Goal: Task Accomplishment & Management: Complete application form

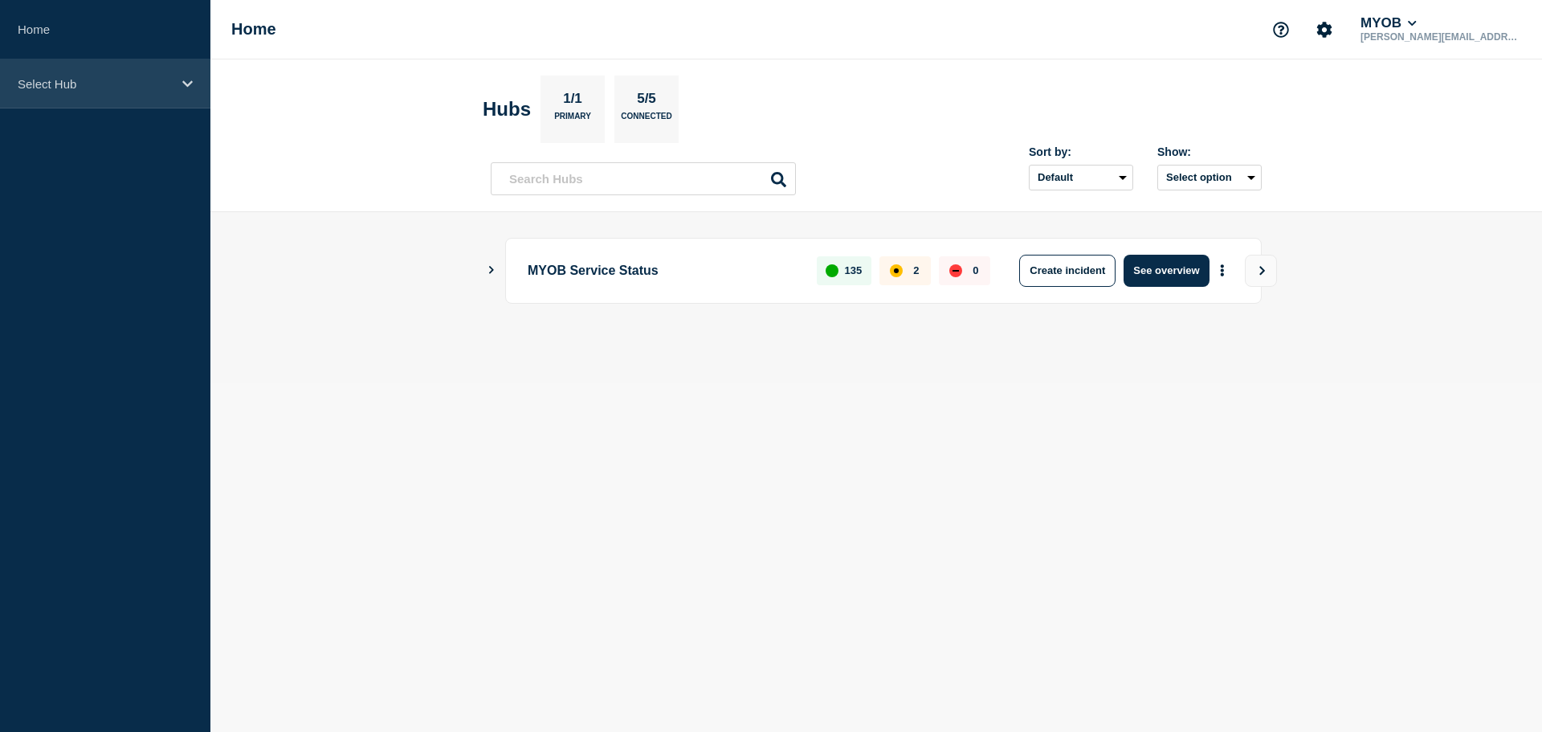
click at [116, 73] on div "Select Hub" at bounding box center [105, 83] width 210 height 49
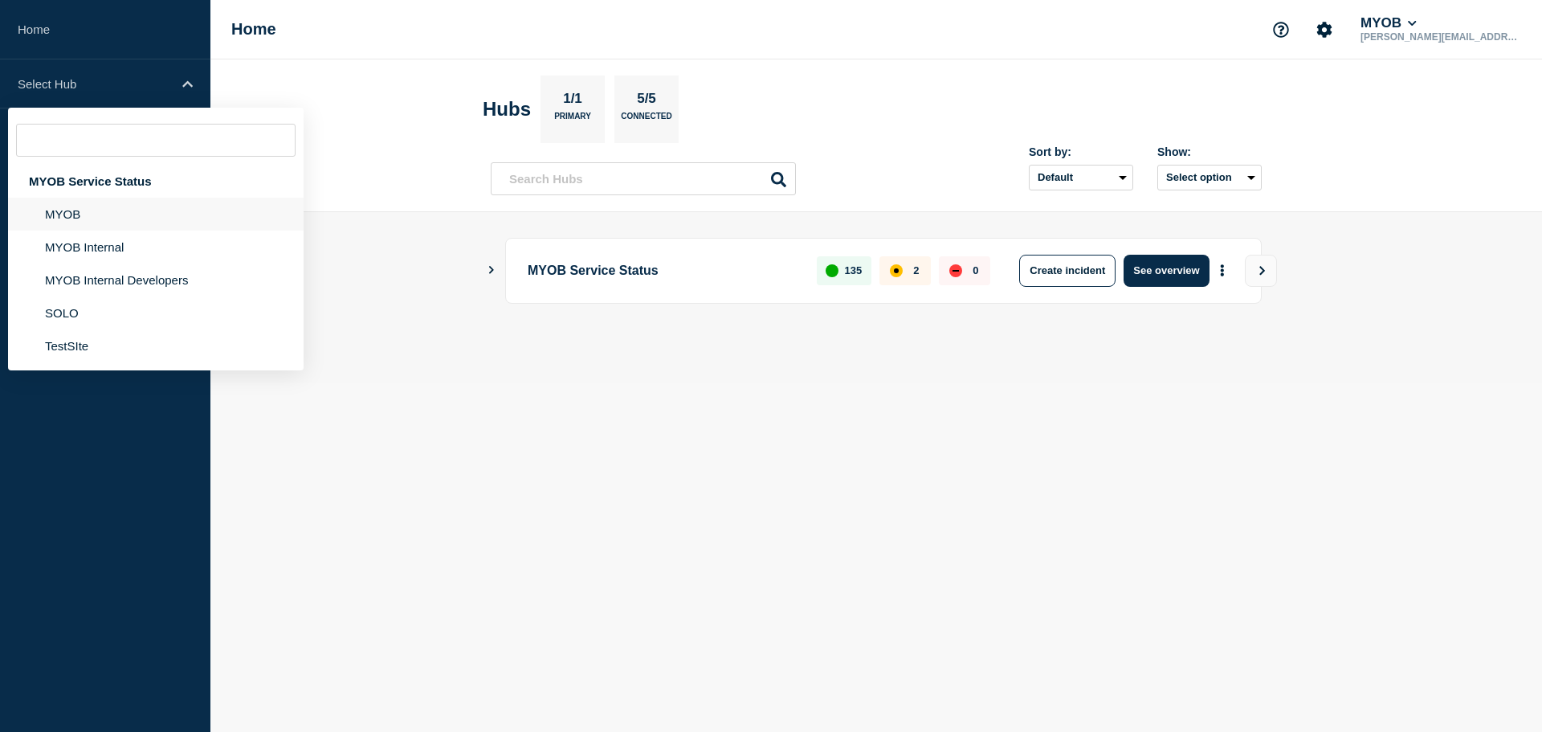
click at [100, 211] on li "MYOB" at bounding box center [156, 214] width 296 height 33
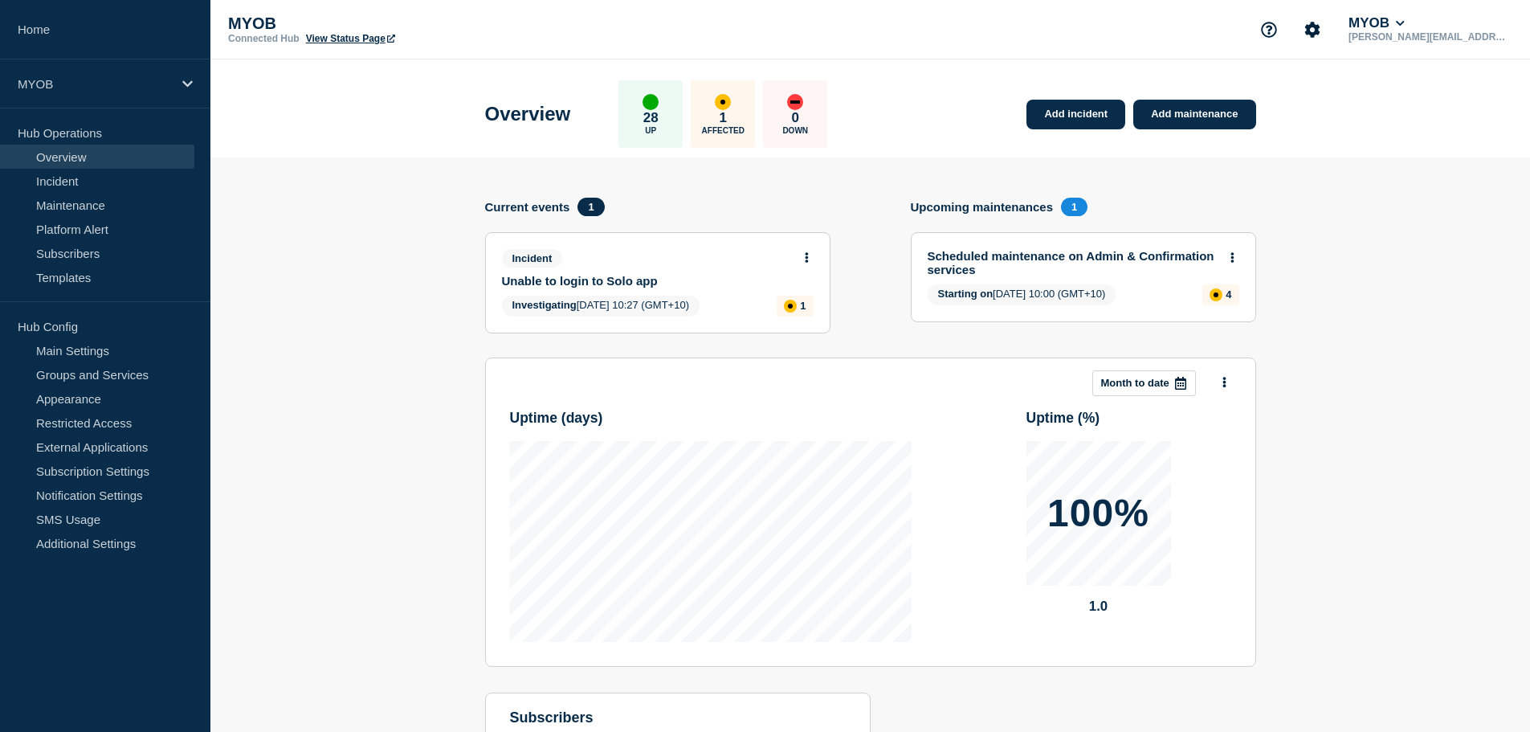
click at [558, 274] on link "Unable to login to Solo app" at bounding box center [647, 281] width 290 height 14
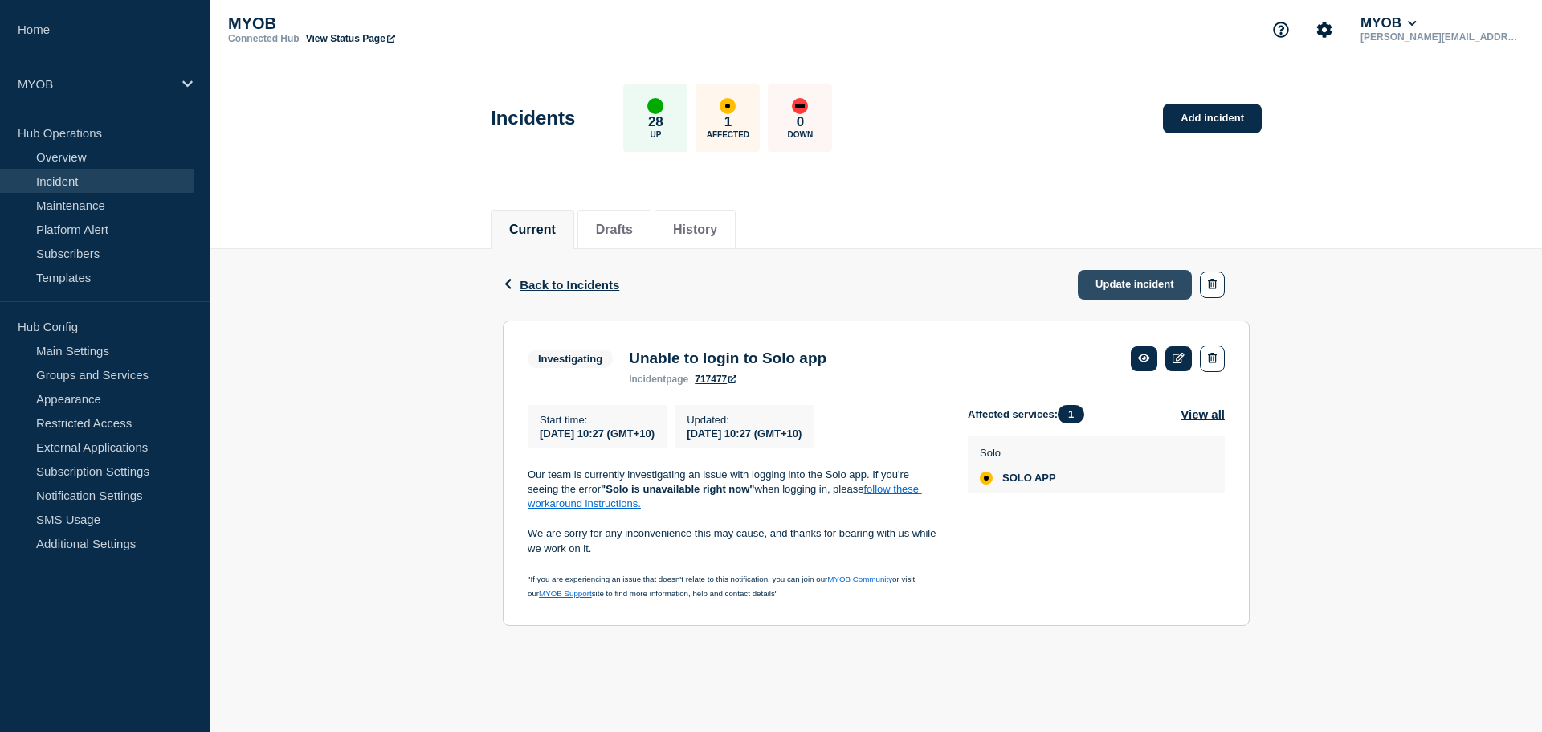
click at [1121, 287] on link "Update incident" at bounding box center [1135, 285] width 114 height 30
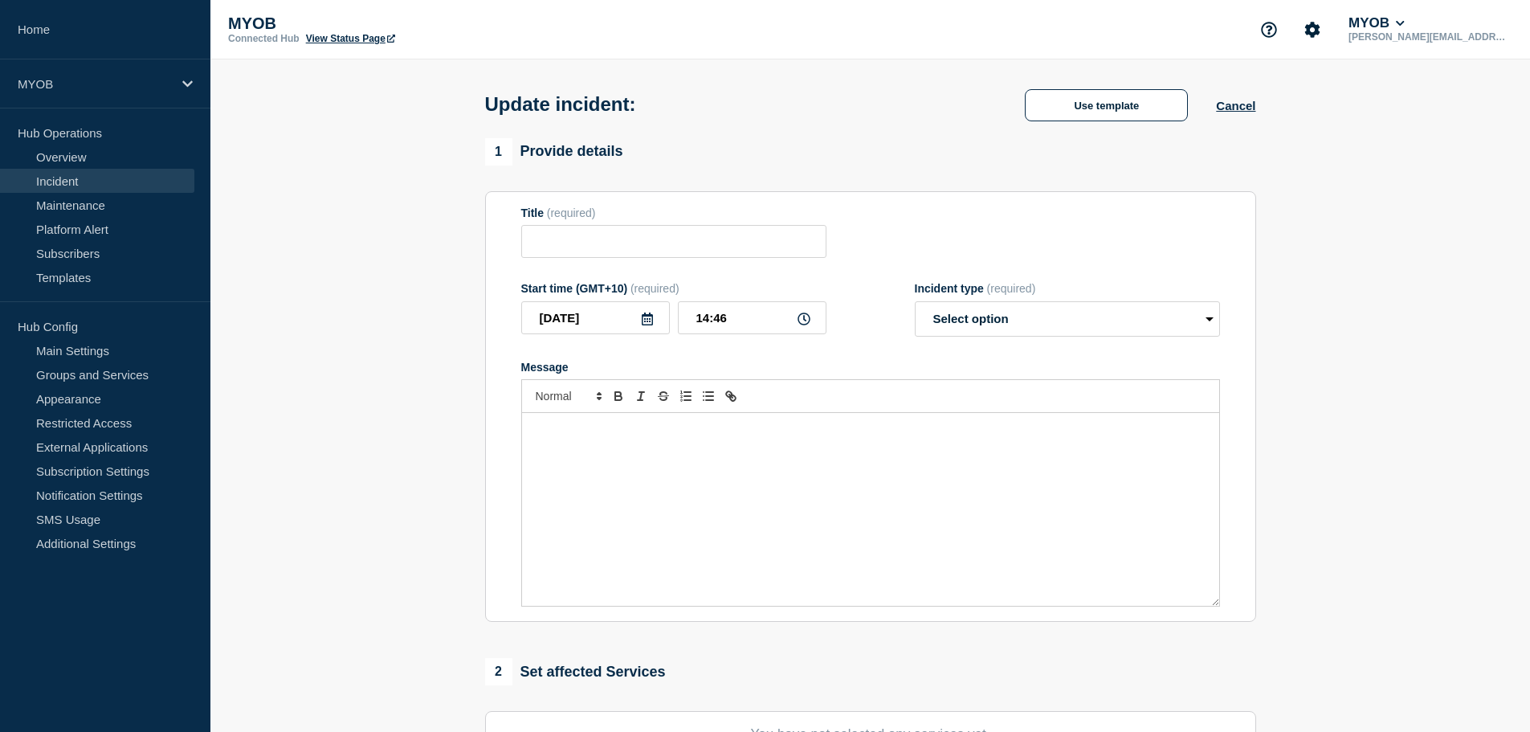
type input "Unable to login to Solo app"
click at [611, 469] on div "Message" at bounding box center [870, 509] width 697 height 193
click at [618, 480] on div "Message" at bounding box center [870, 509] width 697 height 193
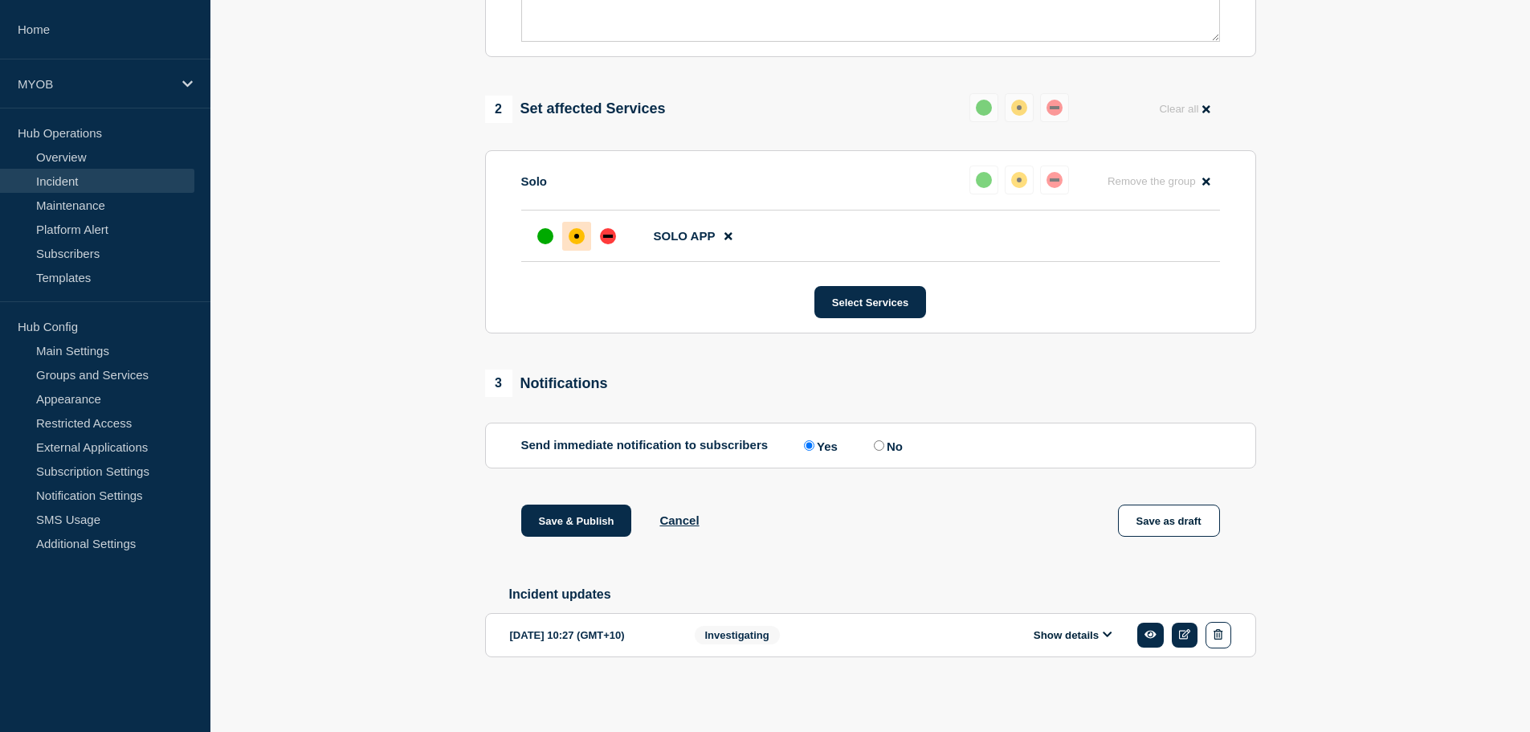
scroll to position [573, 0]
click at [1098, 643] on div "Show details" at bounding box center [1078, 635] width 308 height 27
click at [1095, 634] on button "Show details" at bounding box center [1073, 635] width 88 height 14
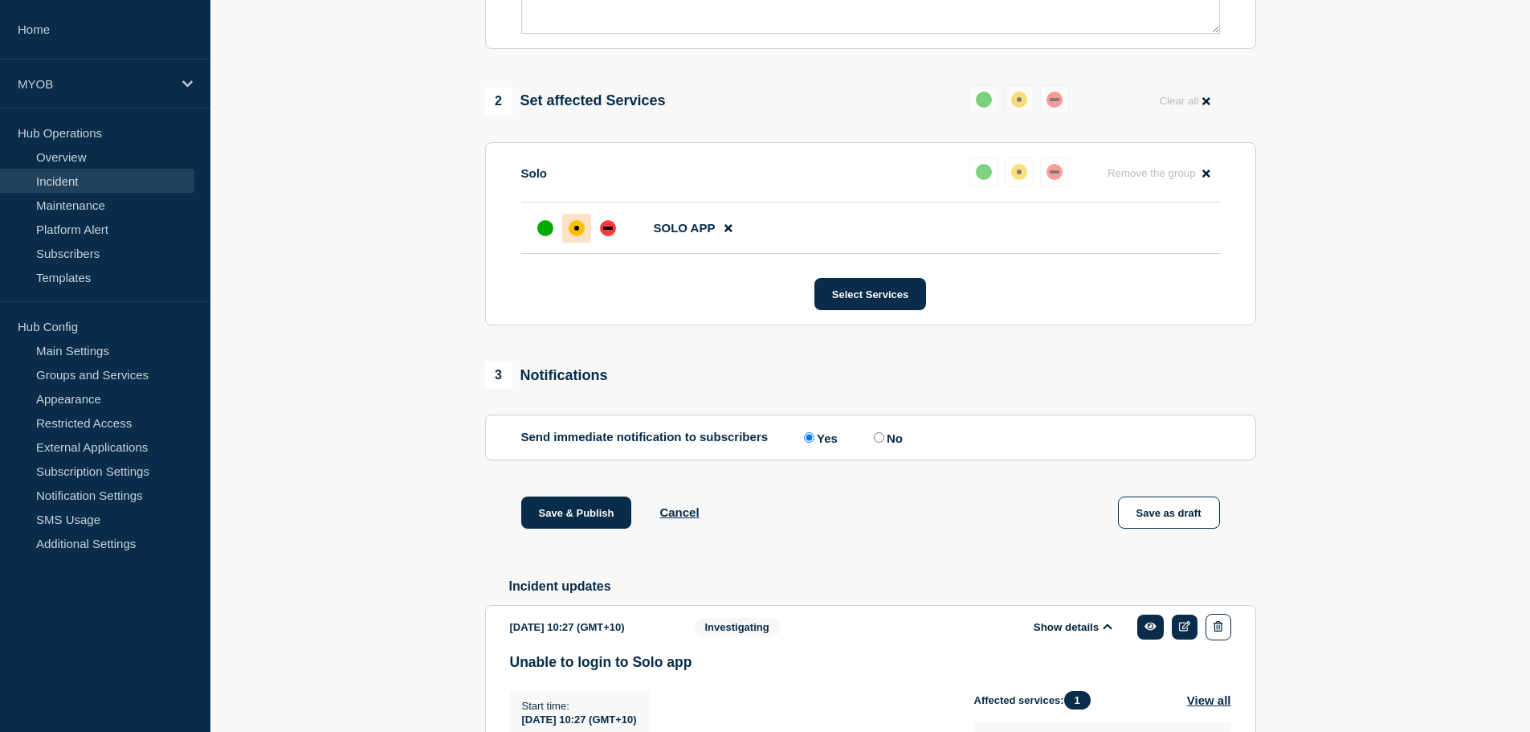
scroll to position [835, 0]
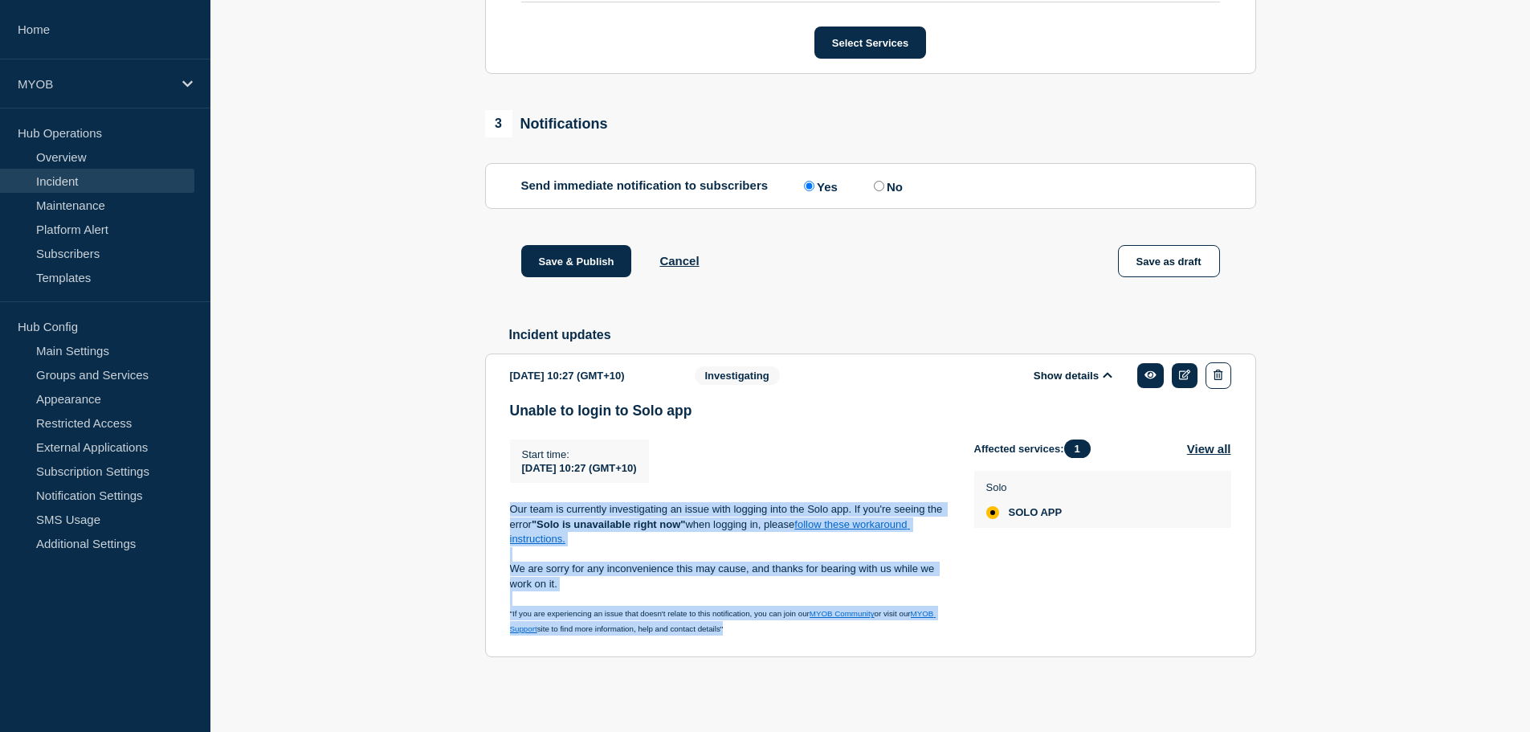
drag, startPoint x: 753, startPoint y: 631, endPoint x: 492, endPoint y: 501, distance: 291.4
click at [492, 501] on section "[DATE] 10:27 (GMT+10) Show details Investigating Unable to login to Solo app St…" at bounding box center [870, 505] width 771 height 304
copy div "Our team is currently investigating an issue with logging into the Solo app. If…"
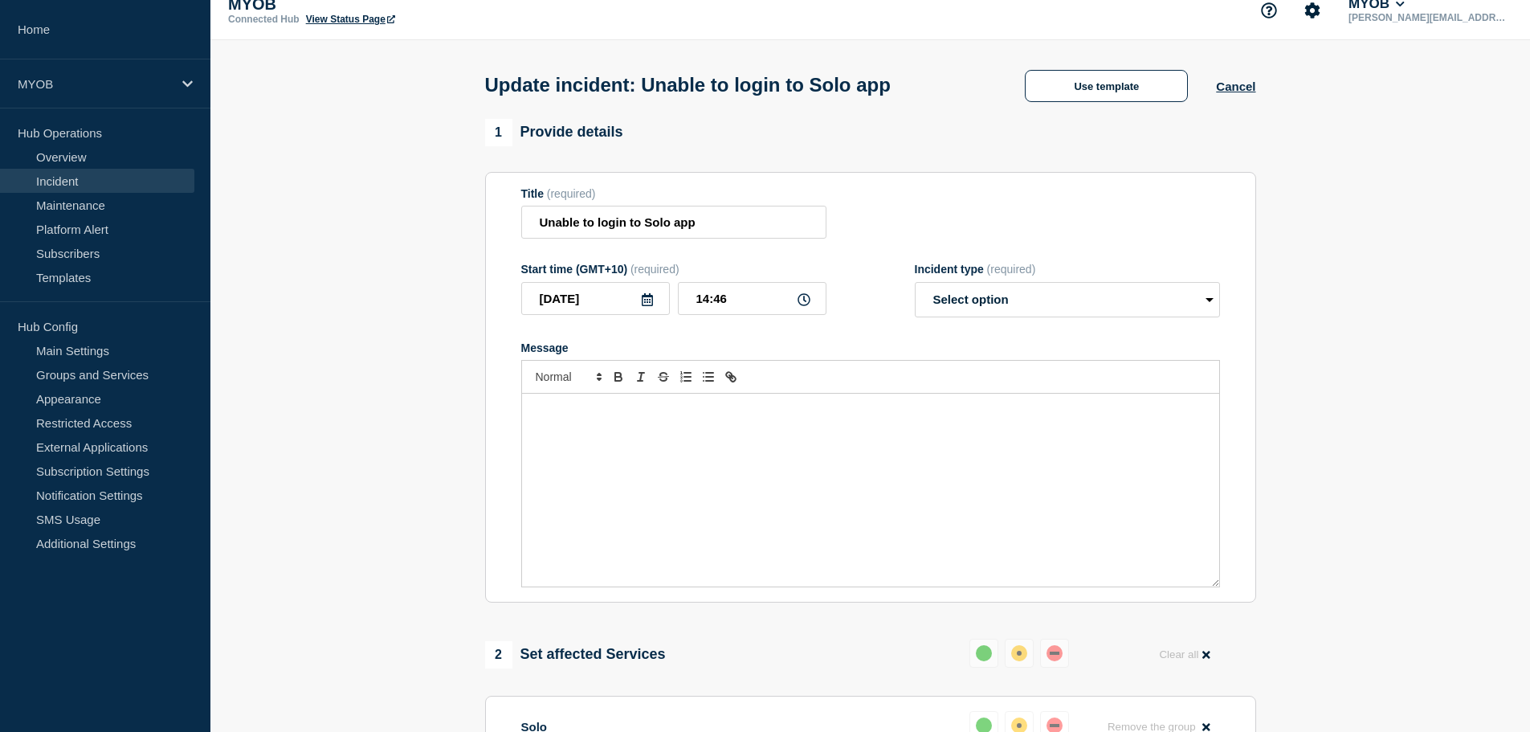
scroll to position [0, 0]
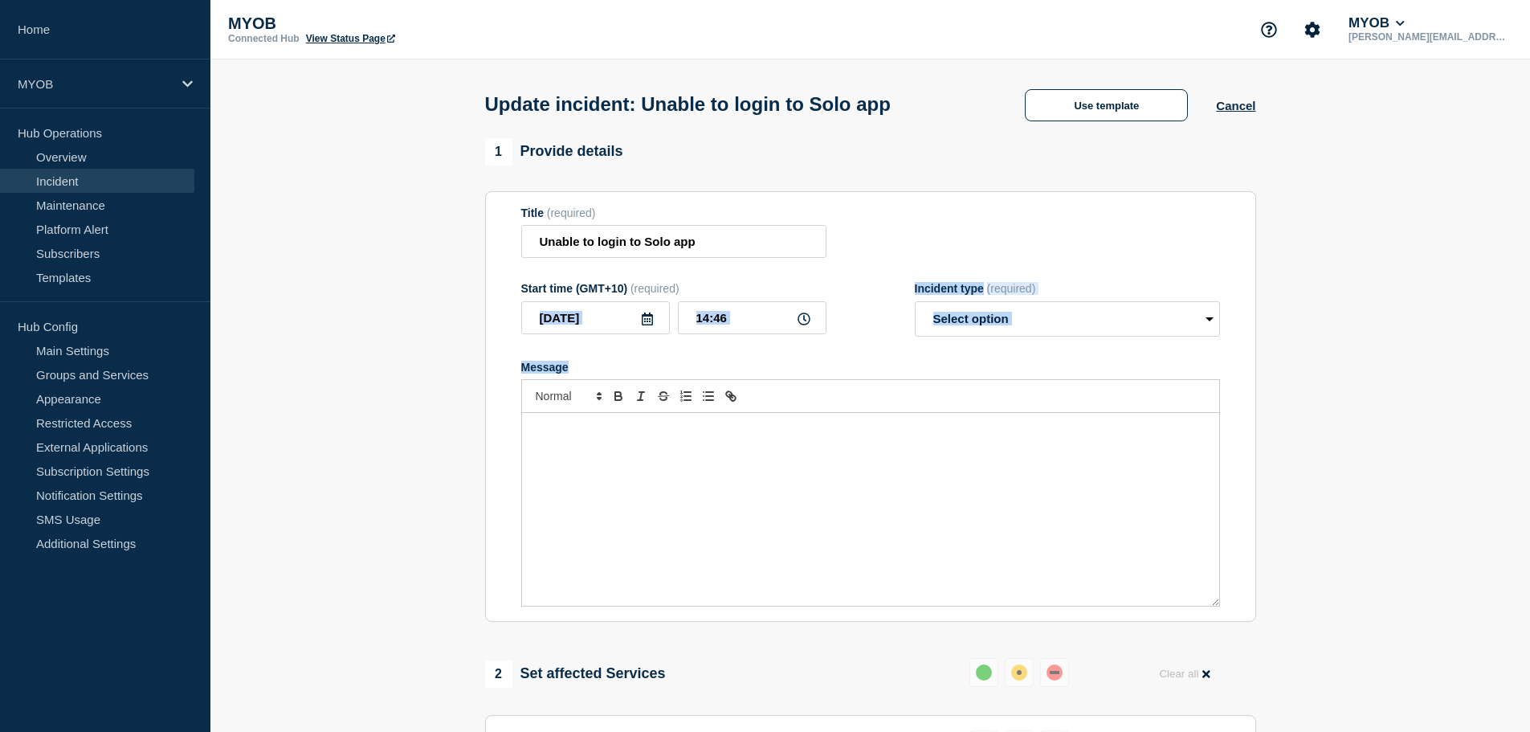
click at [627, 345] on form "Title (required) Unable to login to Solo app Start time (GMT+10) (required) [DA…" at bounding box center [870, 406] width 699 height 401
click at [633, 358] on form "Title (required) Unable to login to Solo app Start time (GMT+10) (required) [DA…" at bounding box center [870, 406] width 699 height 401
click at [1047, 317] on select "Select option Investigating Identified Monitoring Resolved" at bounding box center [1067, 318] width 305 height 35
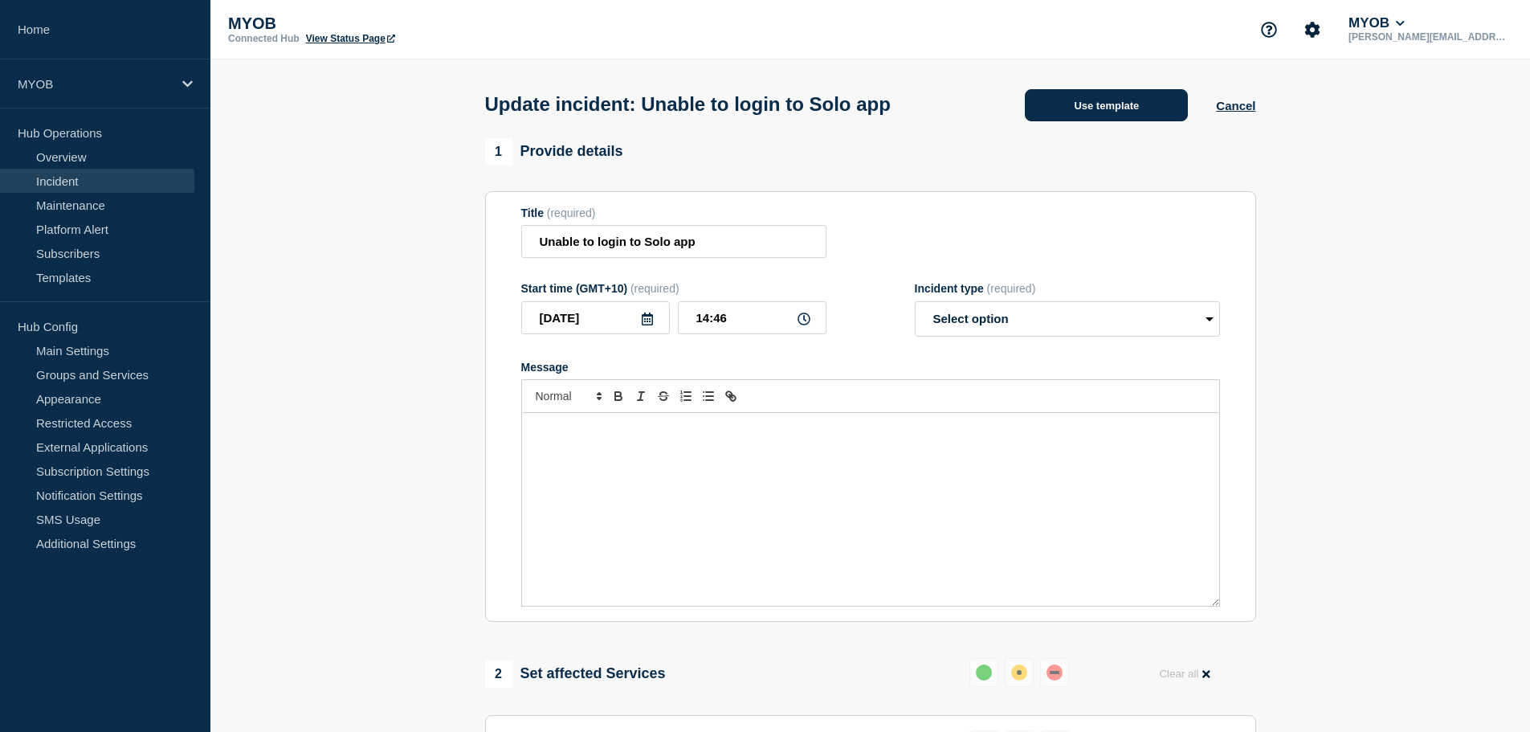
click at [1128, 106] on button "Use template" at bounding box center [1106, 105] width 163 height 32
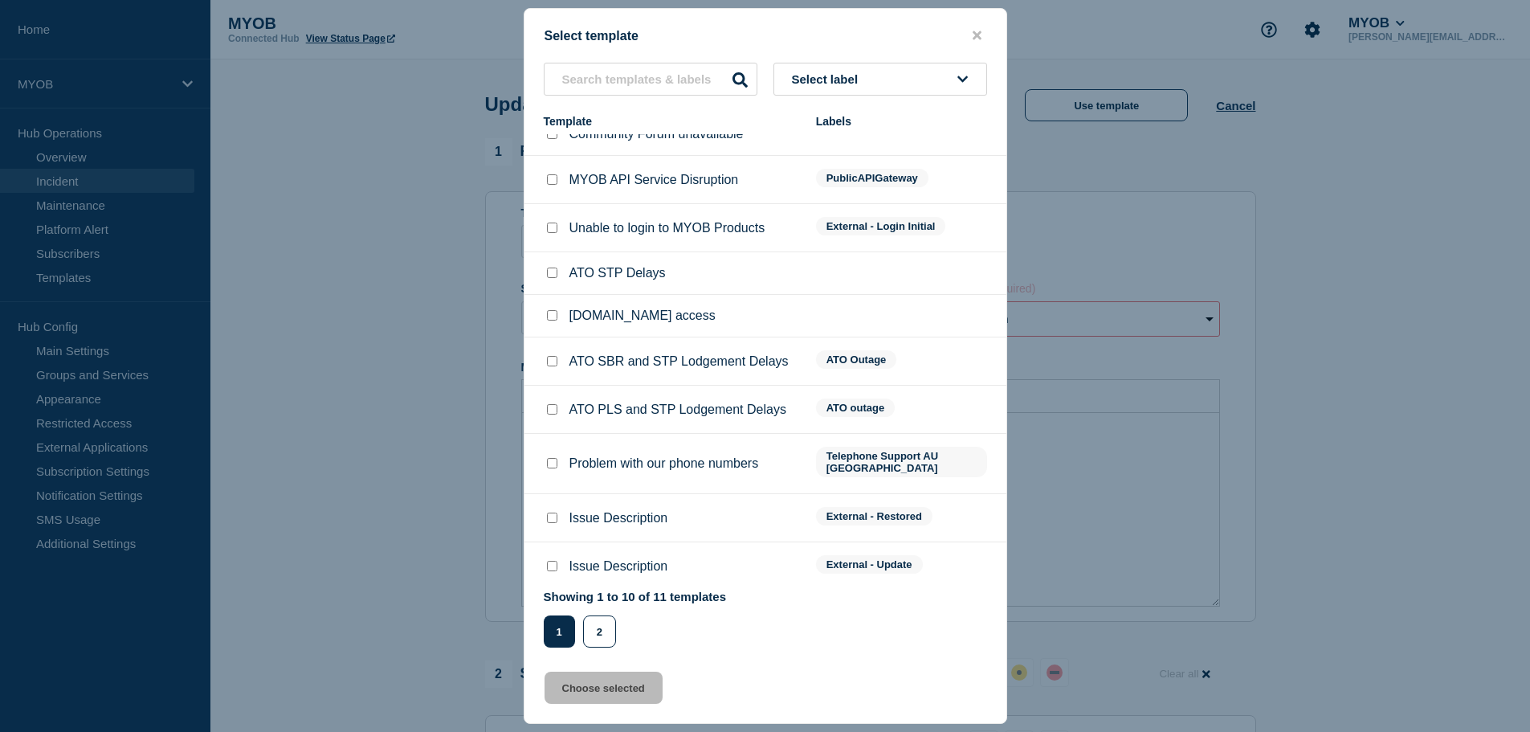
scroll to position [22, 0]
click at [557, 560] on input "Issue Description checkbox" at bounding box center [552, 565] width 10 height 10
checkbox input "true"
click at [558, 698] on button "Choose selected" at bounding box center [604, 688] width 118 height 32
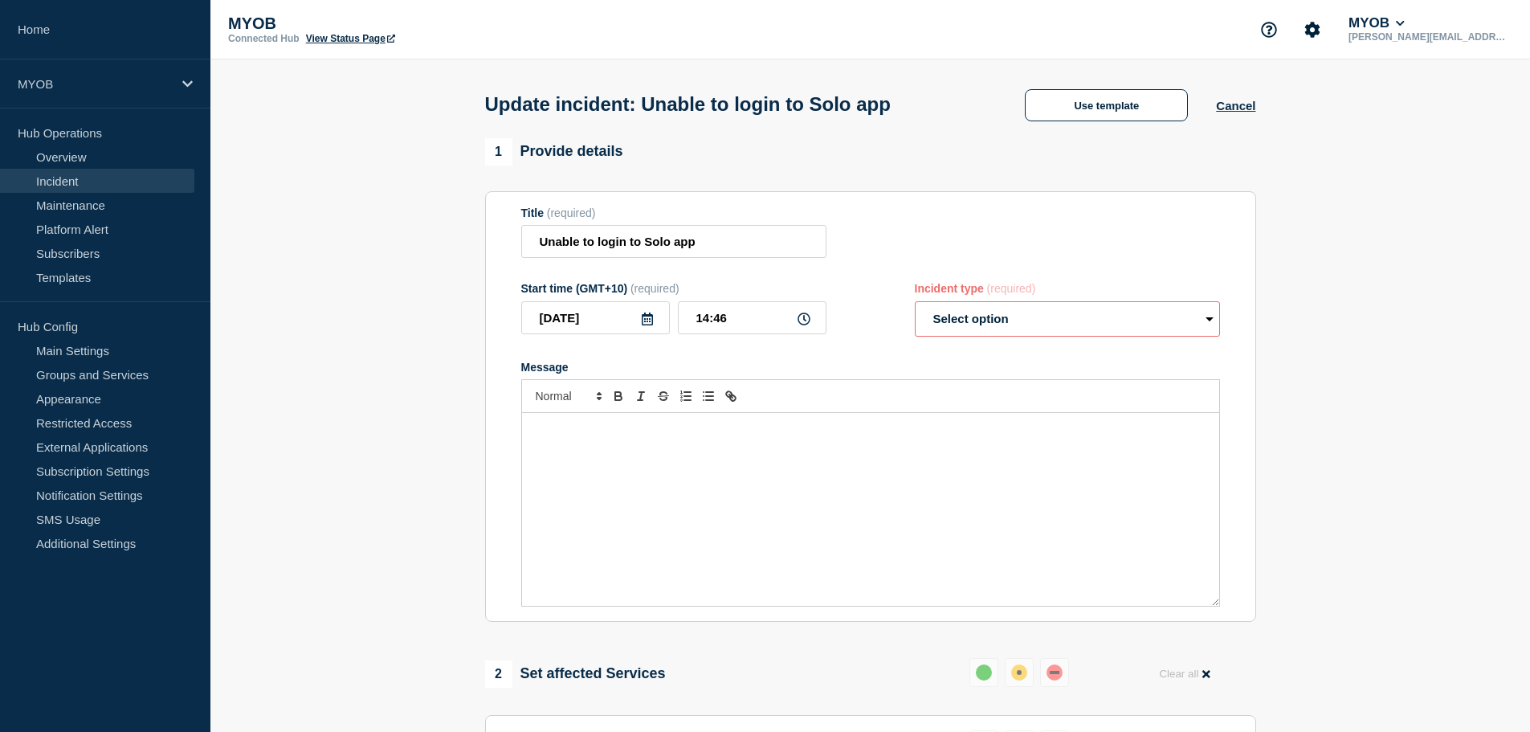
select select "identified"
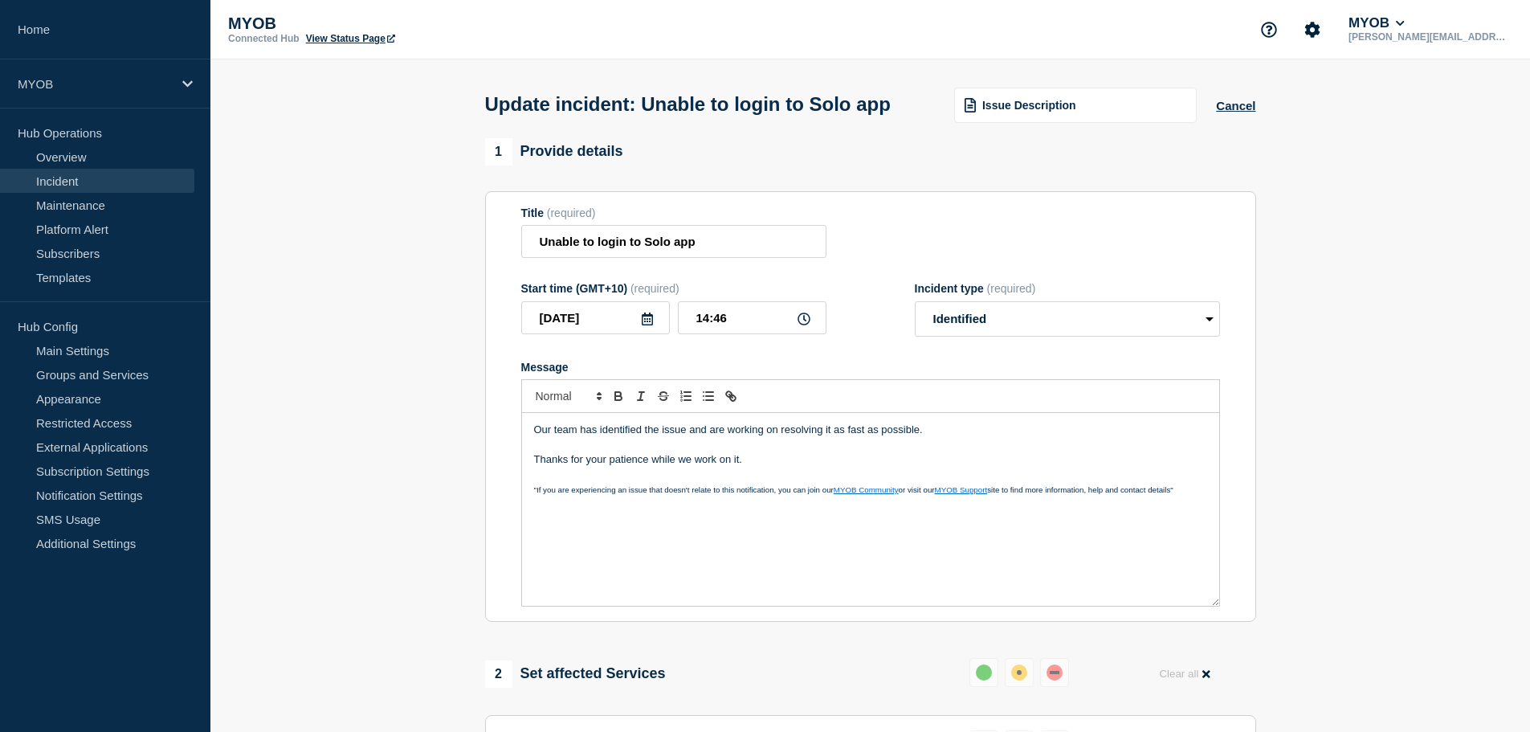
drag, startPoint x: 832, startPoint y: 492, endPoint x: 571, endPoint y: 490, distance: 261.1
click at [698, 467] on p "Thanks for your patience while we work on it." at bounding box center [870, 459] width 673 height 14
click at [713, 467] on p "Thanks for your patience while we work on it." at bounding box center [870, 459] width 673 height 14
drag, startPoint x: 945, startPoint y: 458, endPoint x: 446, endPoint y: 462, distance: 498.9
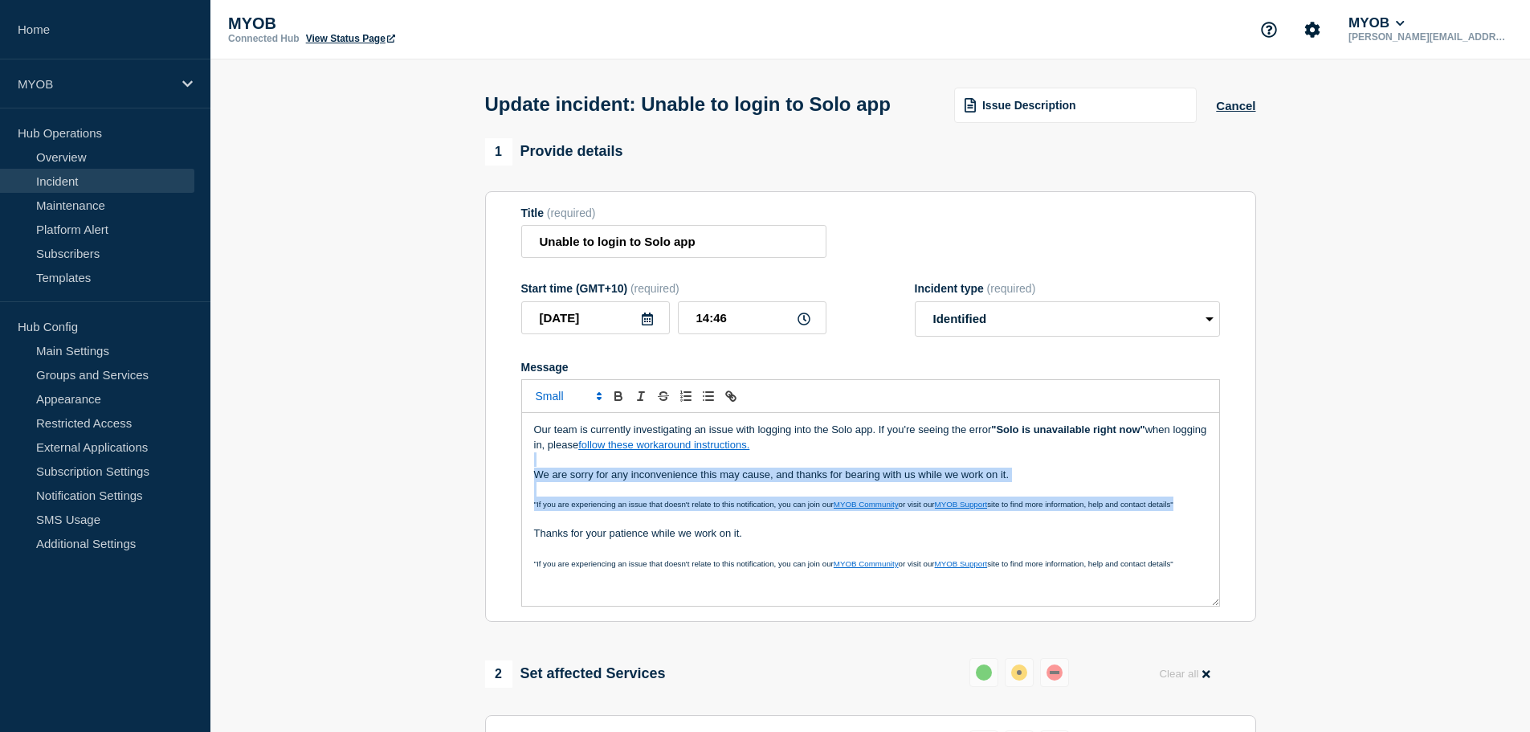
drag, startPoint x: 1200, startPoint y: 534, endPoint x: 408, endPoint y: 495, distance: 793.0
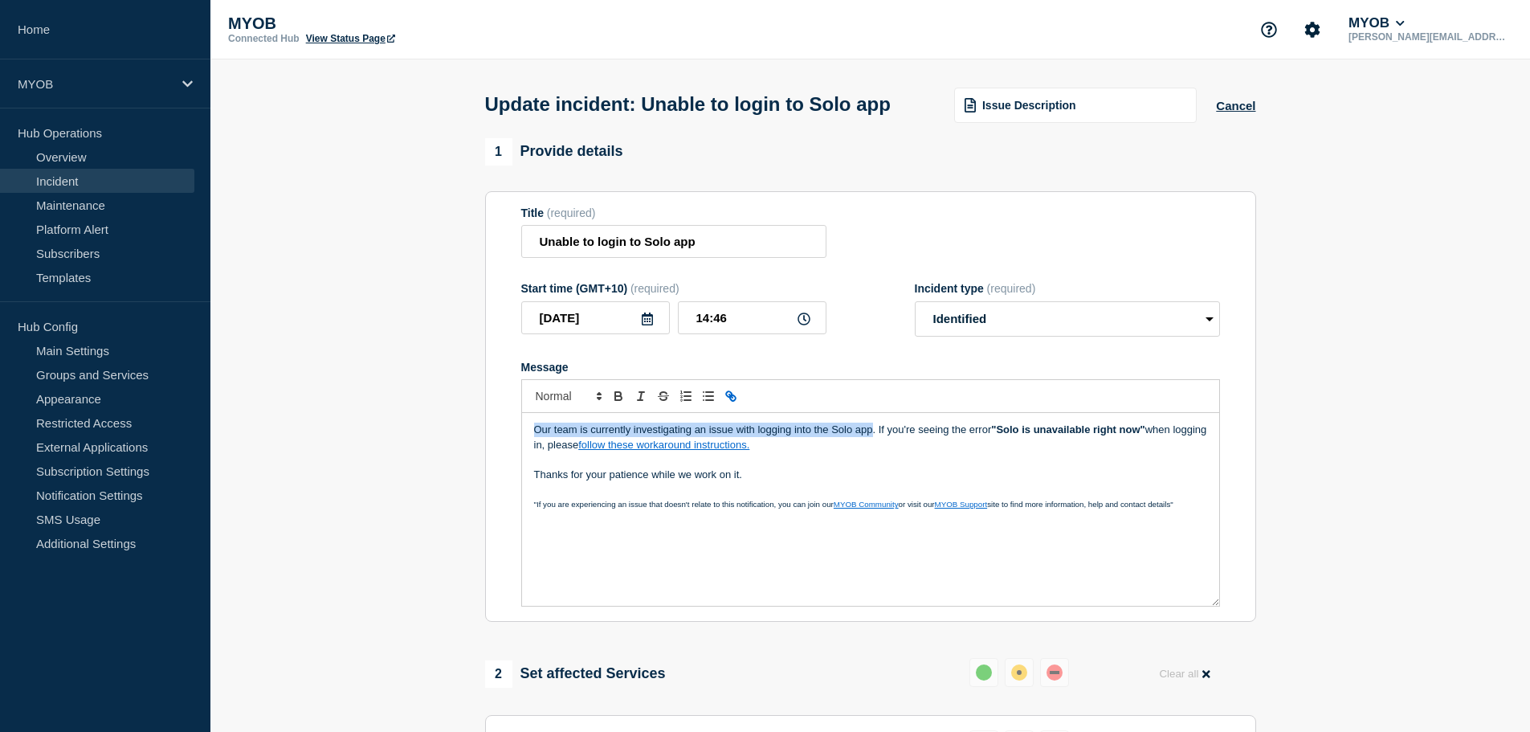
drag, startPoint x: 872, startPoint y: 458, endPoint x: 562, endPoint y: 453, distance: 310.9
click at [533, 457] on div "Our team is currently investigating an issue with logging into the Solo app. If…" at bounding box center [870, 509] width 697 height 193
click at [730, 482] on p "Thanks for your patience while we work on it." at bounding box center [870, 475] width 673 height 14
click at [846, 467] on p "Message" at bounding box center [870, 459] width 673 height 14
click at [868, 452] on p "We have identified a fix and are waiting for updated app versions to go live. I…" at bounding box center [870, 438] width 673 height 30
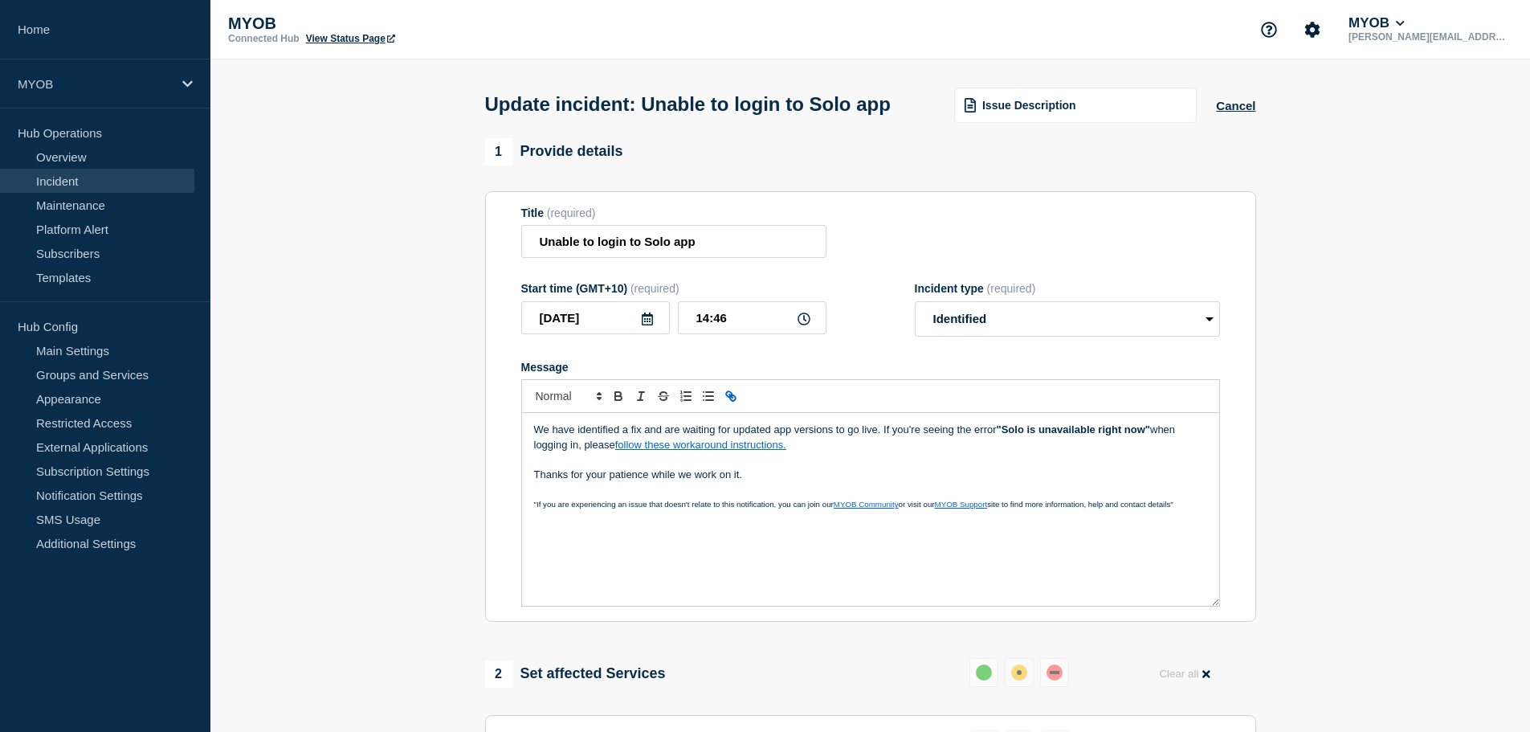
click at [883, 452] on p "We have identified a fix and are waiting for updated app versions to go live. I…" at bounding box center [870, 438] width 673 height 30
drag, startPoint x: 884, startPoint y: 457, endPoint x: 883, endPoint y: 468, distance: 10.6
click at [883, 452] on p "We have identified a fix and are waiting for updated app versions to go live. I…" at bounding box center [870, 438] width 673 height 30
click at [880, 452] on p "We have identified a fix and are waiting for updated app versions to go live. I…" at bounding box center [870, 438] width 673 height 30
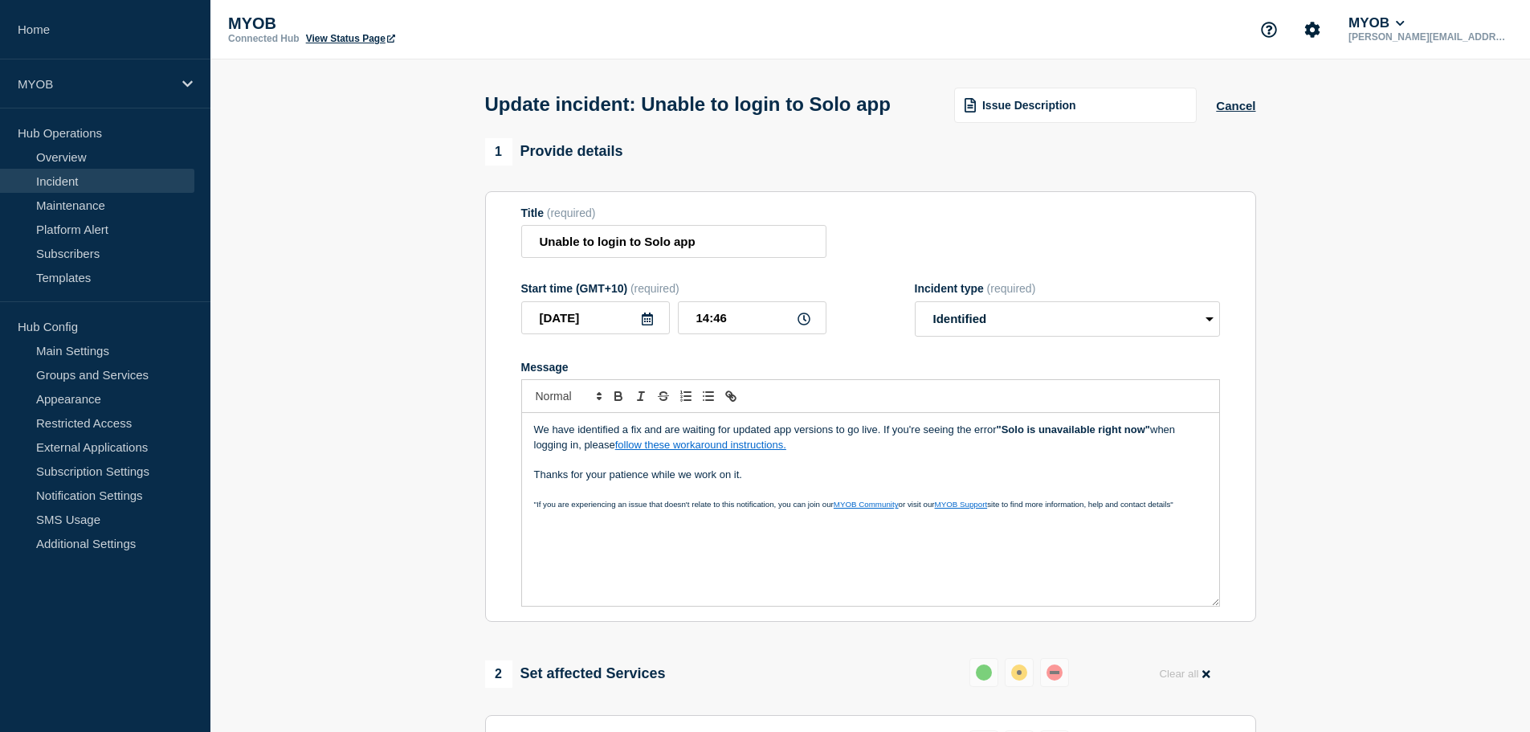
click at [917, 452] on p "We have identified a fix and are waiting for updated app versions to go live. I…" at bounding box center [870, 438] width 673 height 30
click at [920, 452] on p "We have identified a fix and are waiting for updated app versions to go live. I…" at bounding box center [870, 438] width 673 height 30
click at [917, 452] on p "We have identified a fix and are waiting for updated app versions to go live. I…" at bounding box center [870, 438] width 673 height 30
click at [888, 452] on p "We have identified a fix and are waiting for updated app versions to go live. I…" at bounding box center [870, 438] width 673 height 30
drag, startPoint x: 882, startPoint y: 457, endPoint x: 579, endPoint y: 476, distance: 303.5
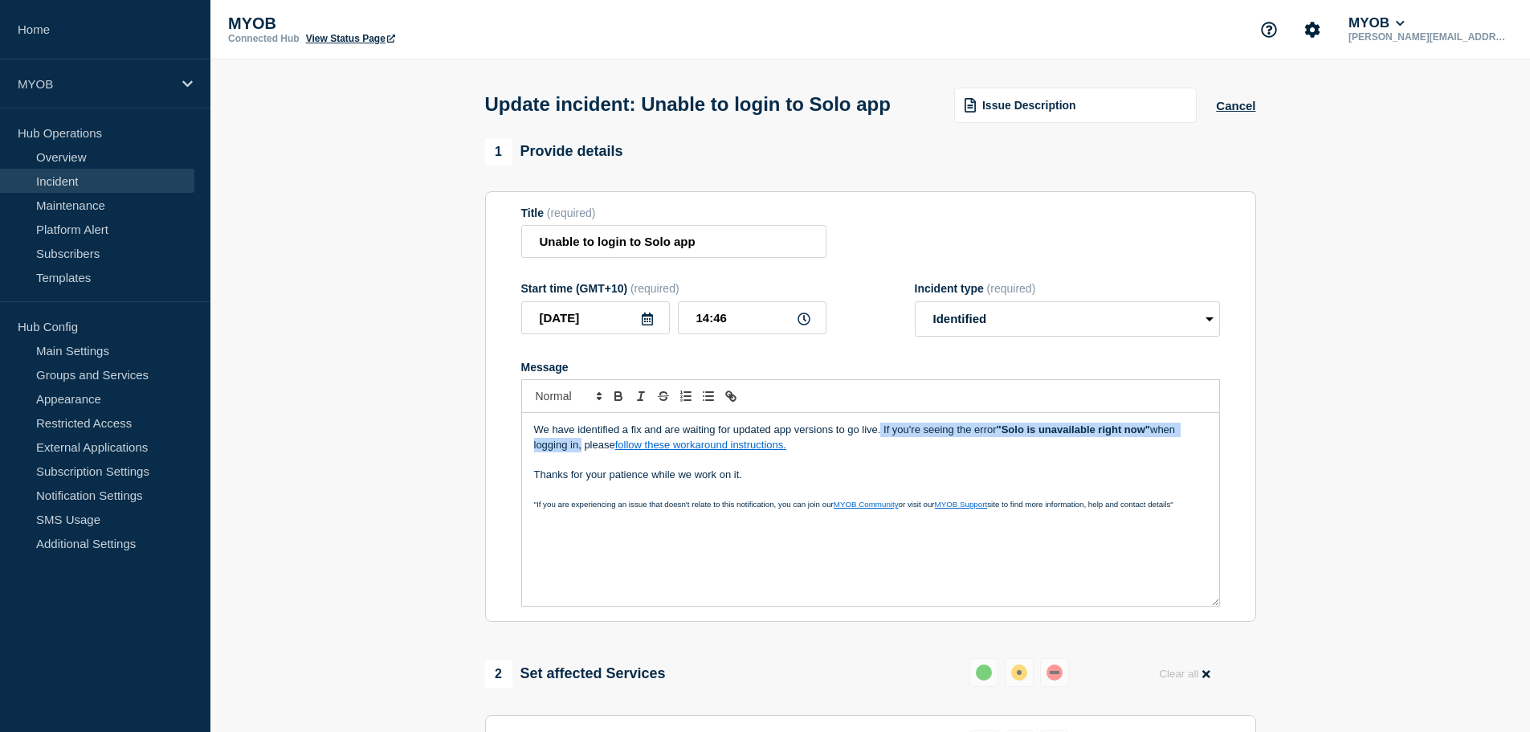
click at [579, 452] on p "We have identified a fix and are waiting for updated app versions to go live. I…" at bounding box center [870, 438] width 673 height 30
click at [917, 452] on p "We have identified a fix and are waiting for updated app versions to go live. I…" at bounding box center [870, 438] width 673 height 30
drag, startPoint x: 884, startPoint y: 459, endPoint x: 910, endPoint y: 457, distance: 26.6
click at [885, 452] on p "We have identified a fix and are waiting for updated app versions to go live. I…" at bounding box center [870, 438] width 673 height 30
click at [921, 452] on p "We have identified a fix and are waiting for updated app versions to go live. I…" at bounding box center [870, 438] width 673 height 30
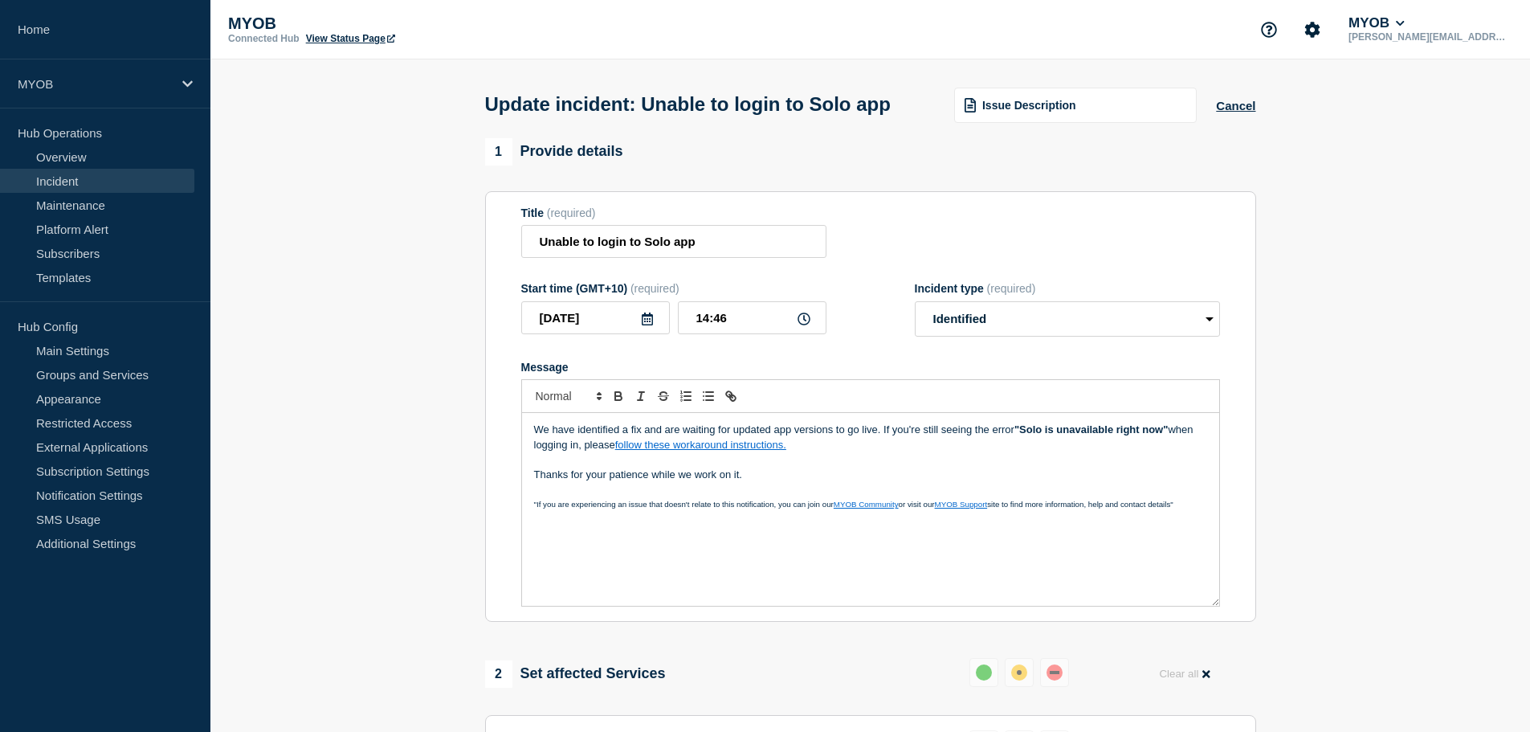
click at [730, 496] on p "Message" at bounding box center [870, 489] width 673 height 14
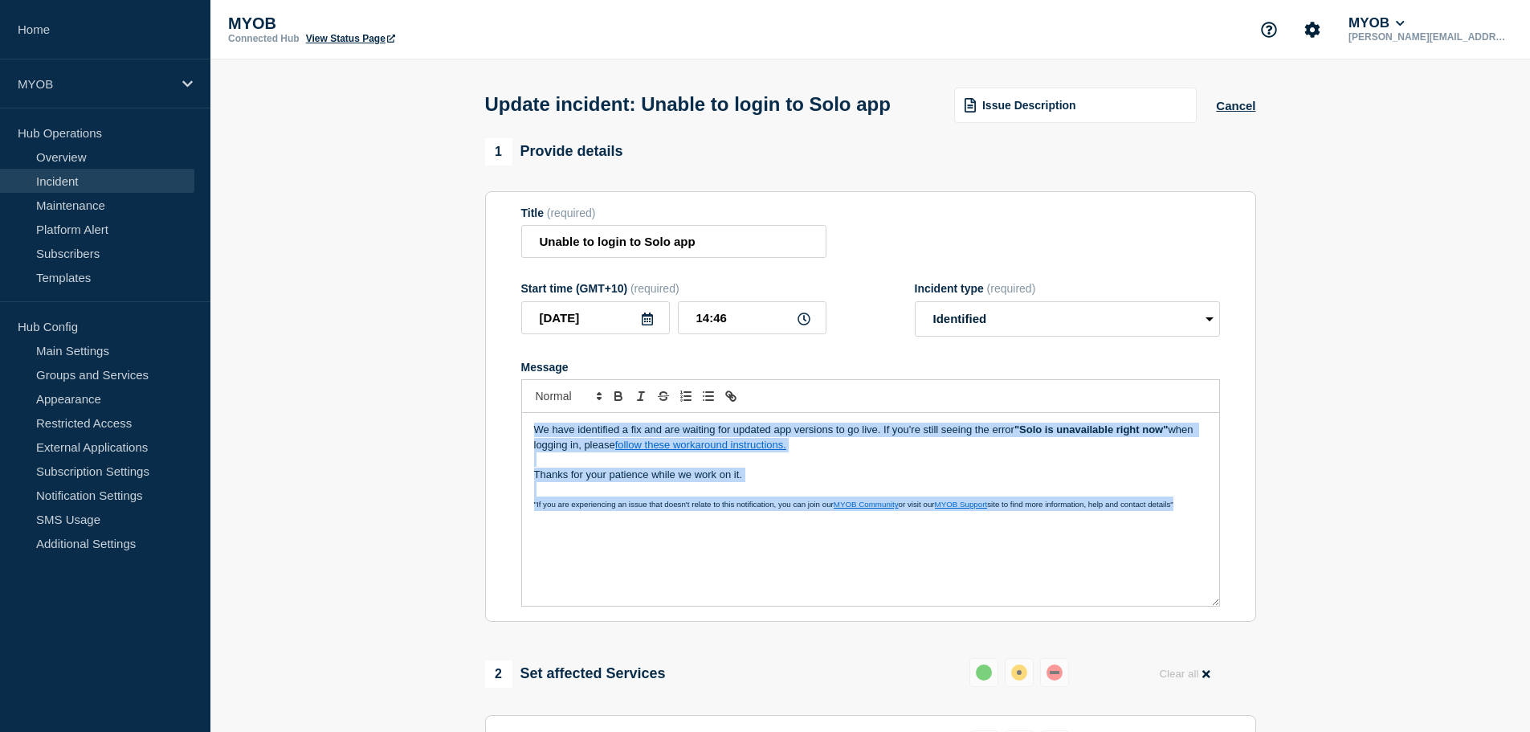
copy div "We have identified a fix and are waiting for updated app versions to go live. I…"
click at [855, 467] on p "Message" at bounding box center [870, 459] width 673 height 14
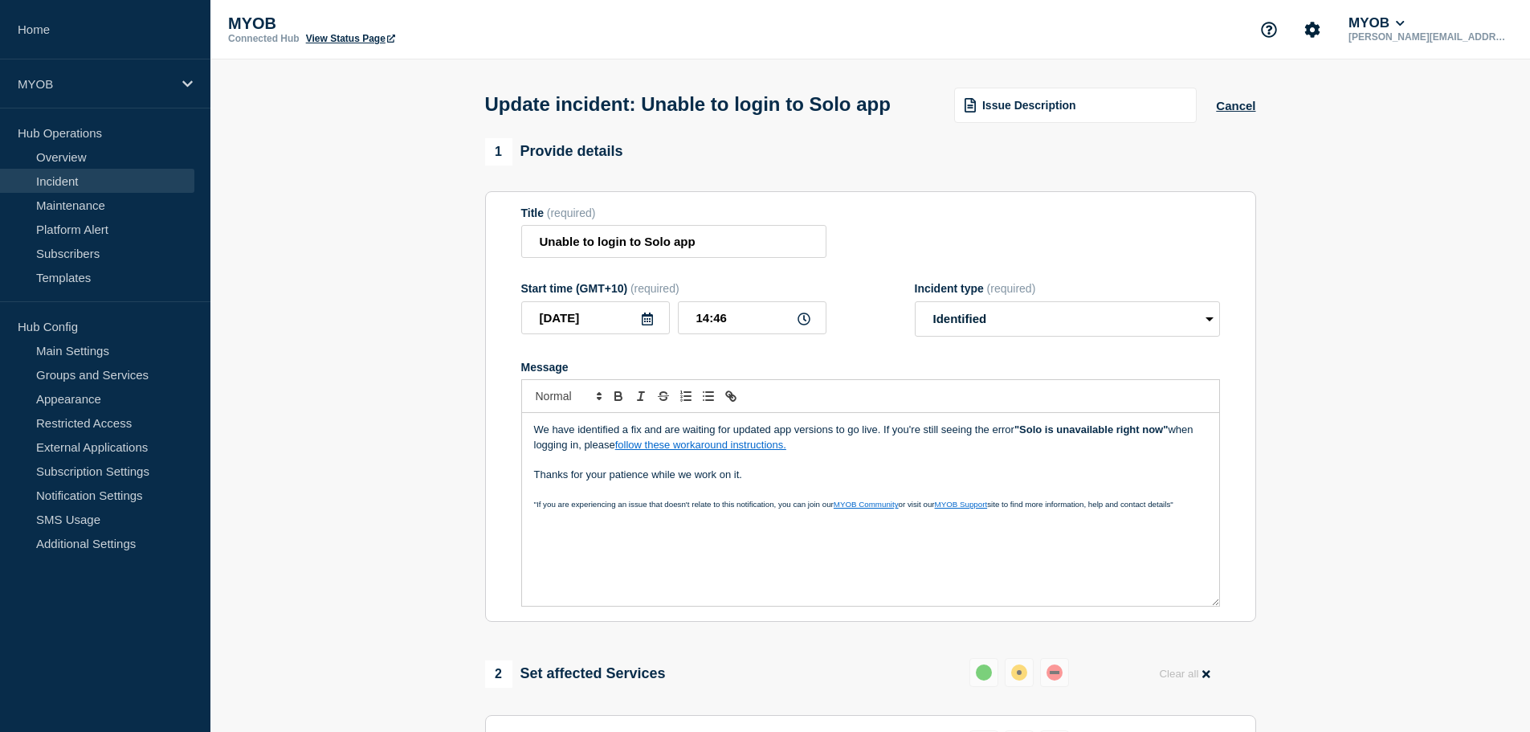
click at [558, 452] on p "We have identified a fix and are waiting for updated app versions to go live. I…" at bounding box center [870, 438] width 673 height 30
click at [786, 467] on p "Message" at bounding box center [870, 459] width 673 height 14
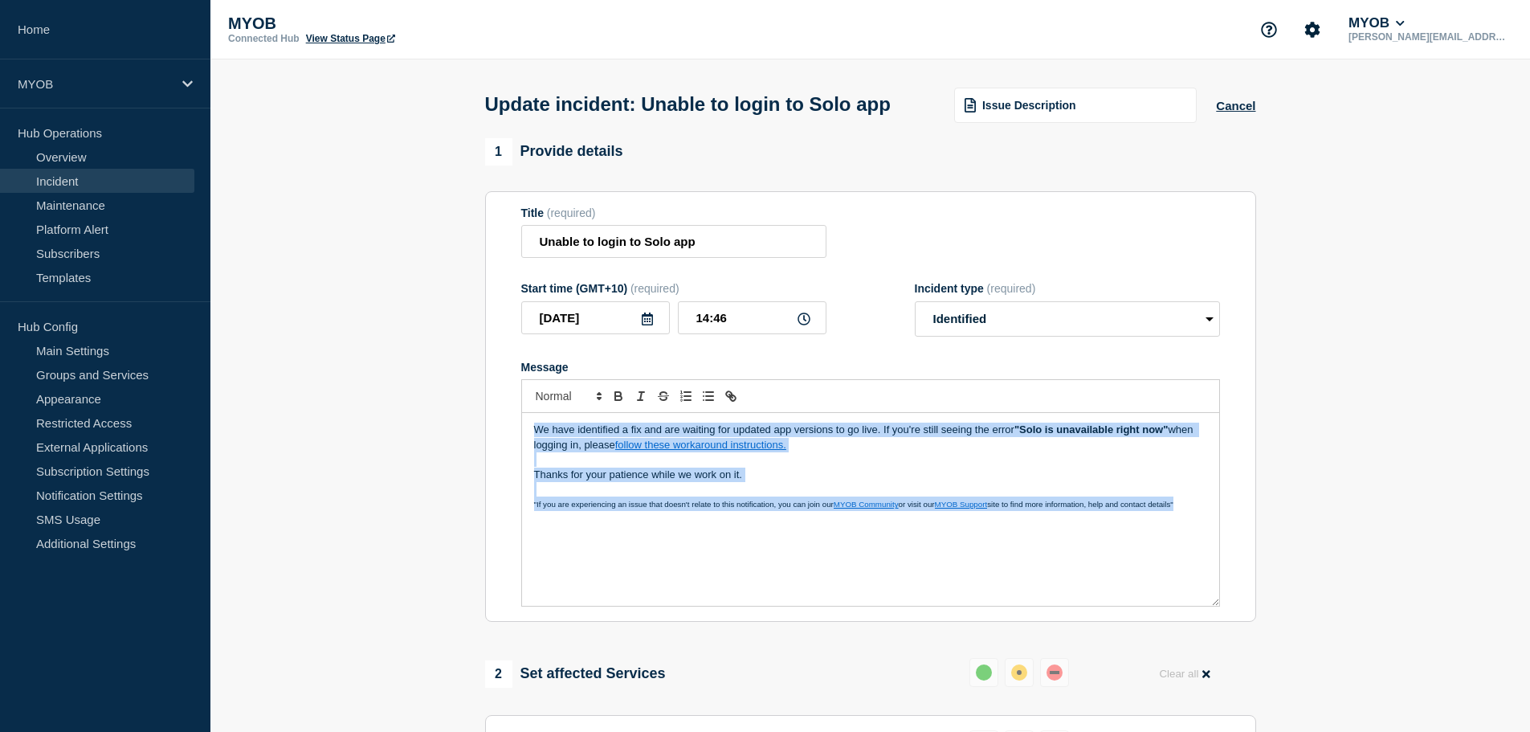
copy div "We have identified a fix and are waiting for updated app versions to go live. I…"
click at [823, 467] on p "Message" at bounding box center [870, 459] width 673 height 14
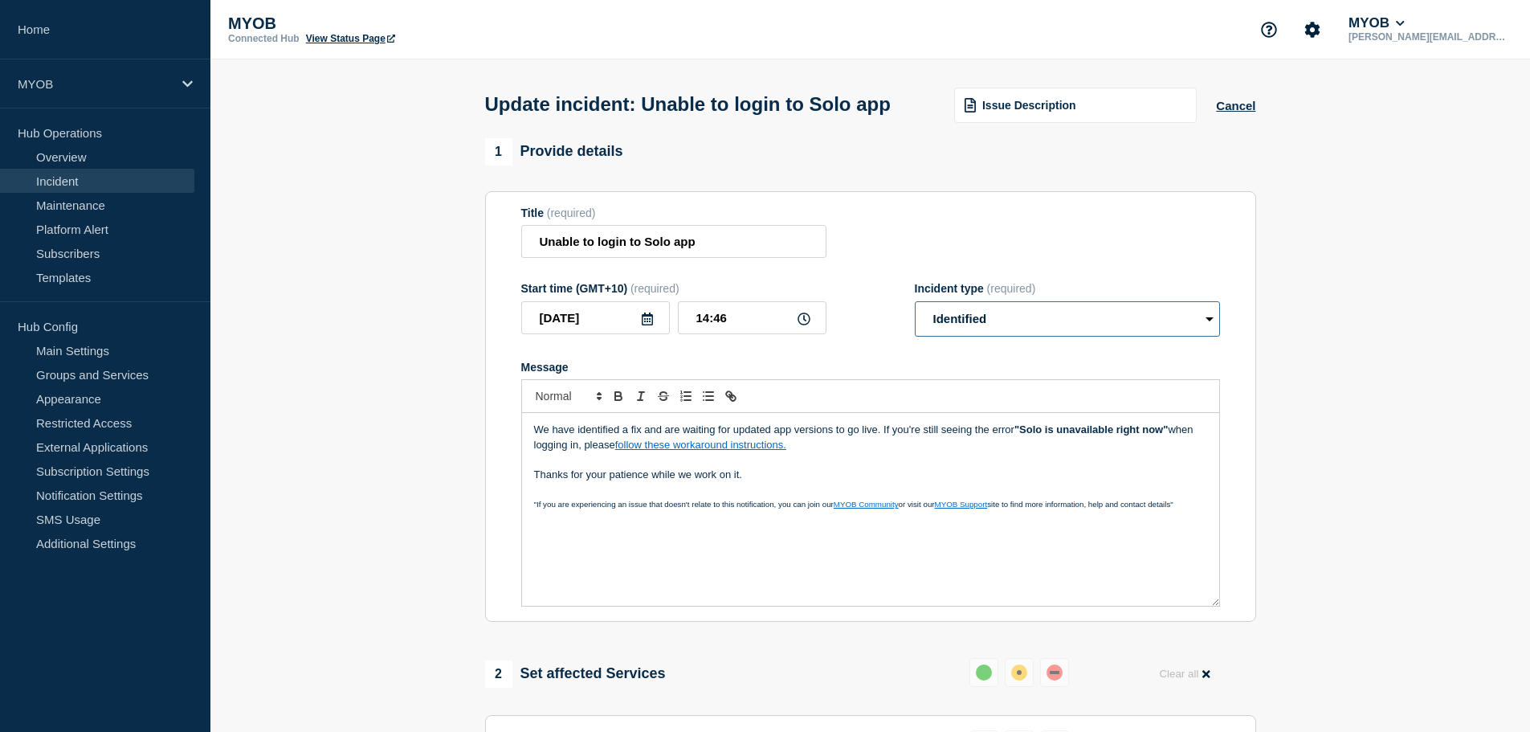
click at [1045, 337] on select "Select option Investigating Identified Monitoring Resolved" at bounding box center [1067, 318] width 305 height 35
click at [705, 496] on p "Message" at bounding box center [870, 489] width 673 height 14
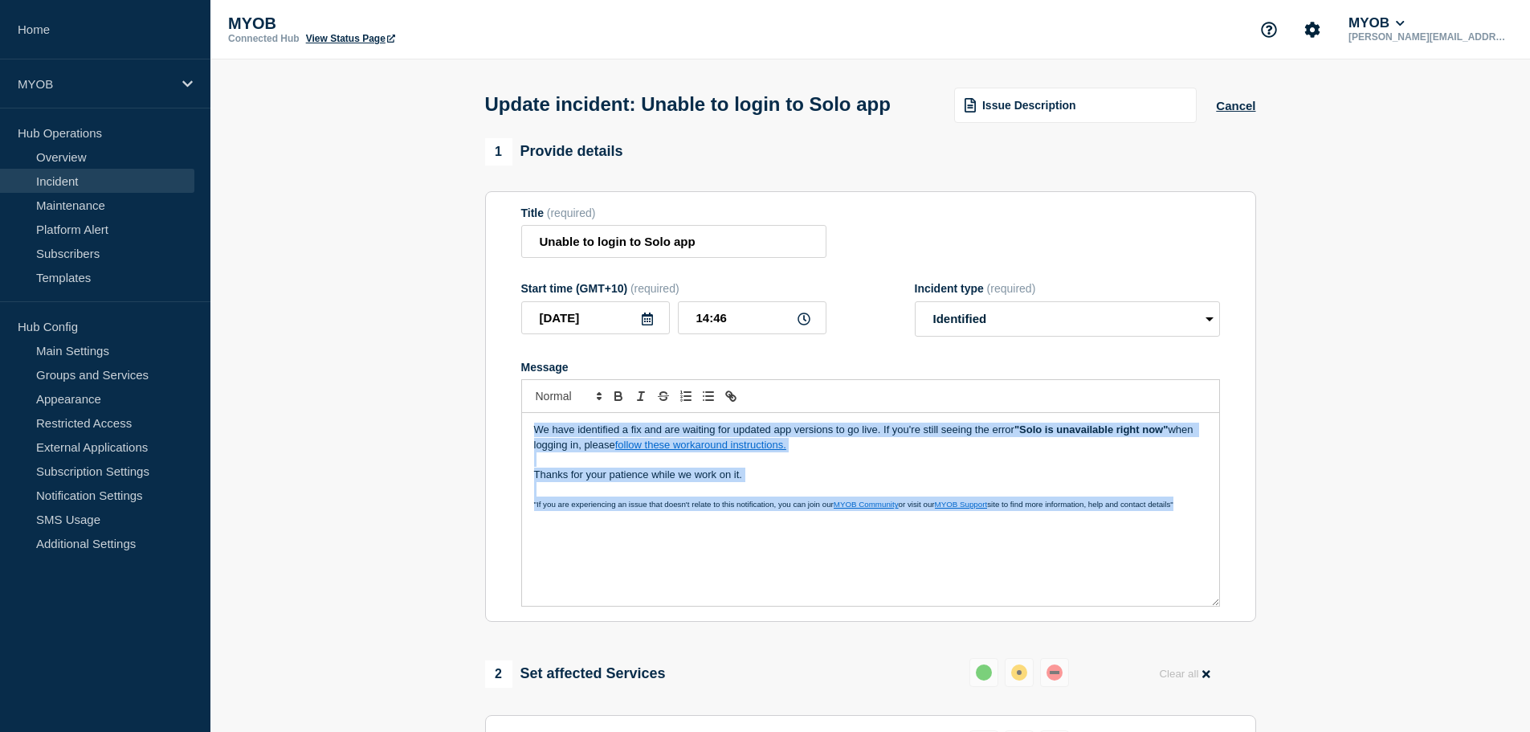
copy div "We have identified a fix and are waiting for updated app versions to go live. I…"
click at [821, 482] on p "Thanks for your patience while we work on it." at bounding box center [870, 475] width 673 height 14
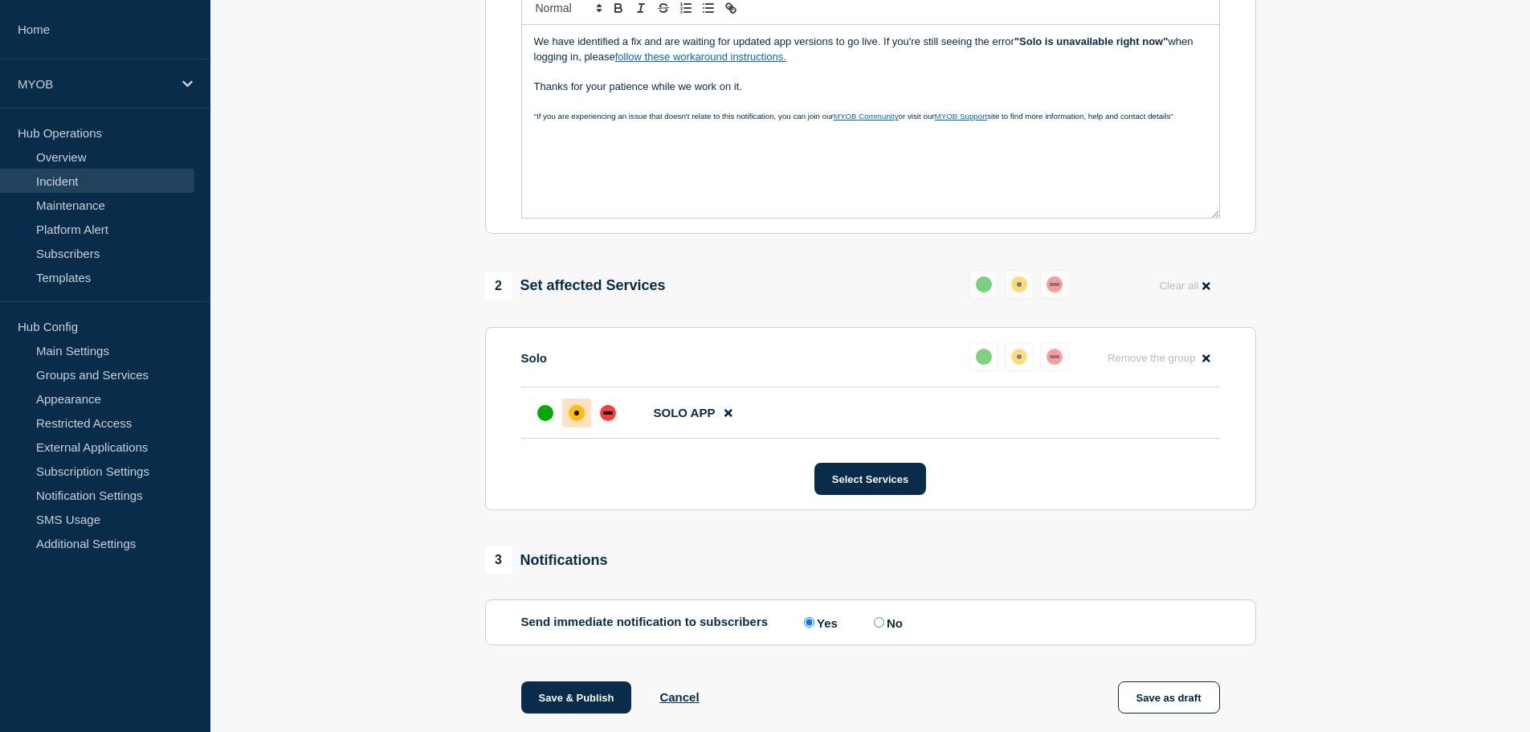
scroll to position [540, 0]
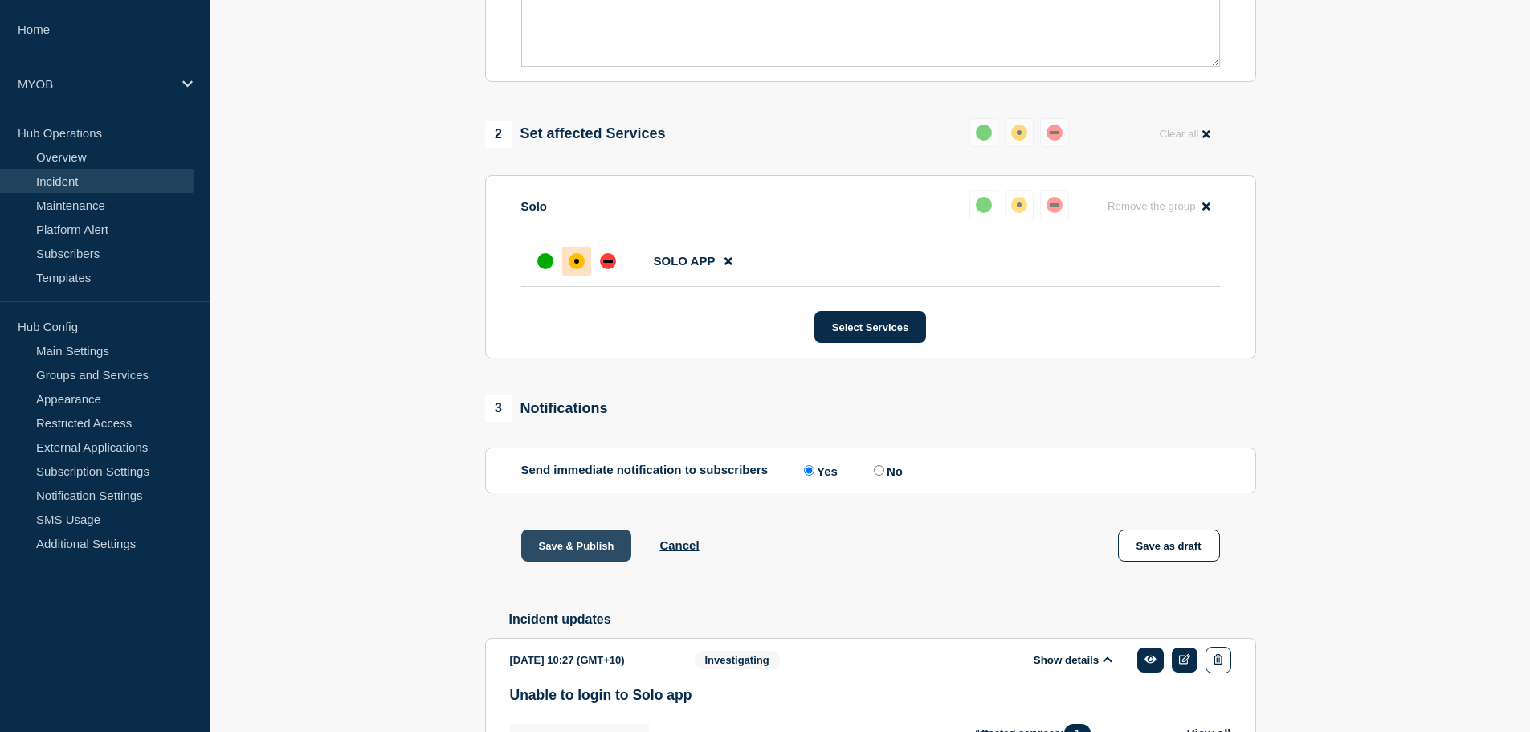
click at [580, 562] on button "Save & Publish" at bounding box center [576, 545] width 111 height 32
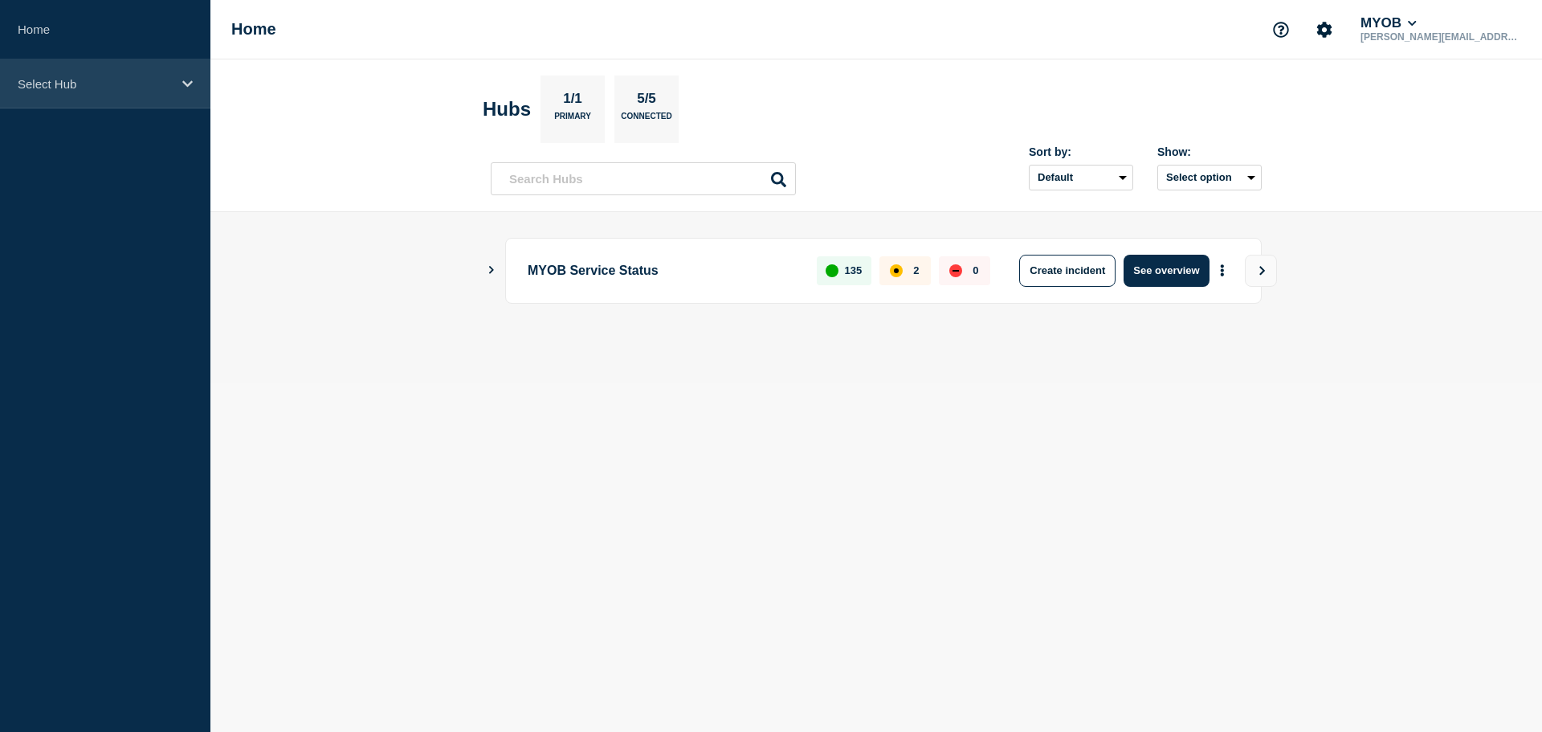
click at [129, 85] on p "Select Hub" at bounding box center [95, 84] width 154 height 14
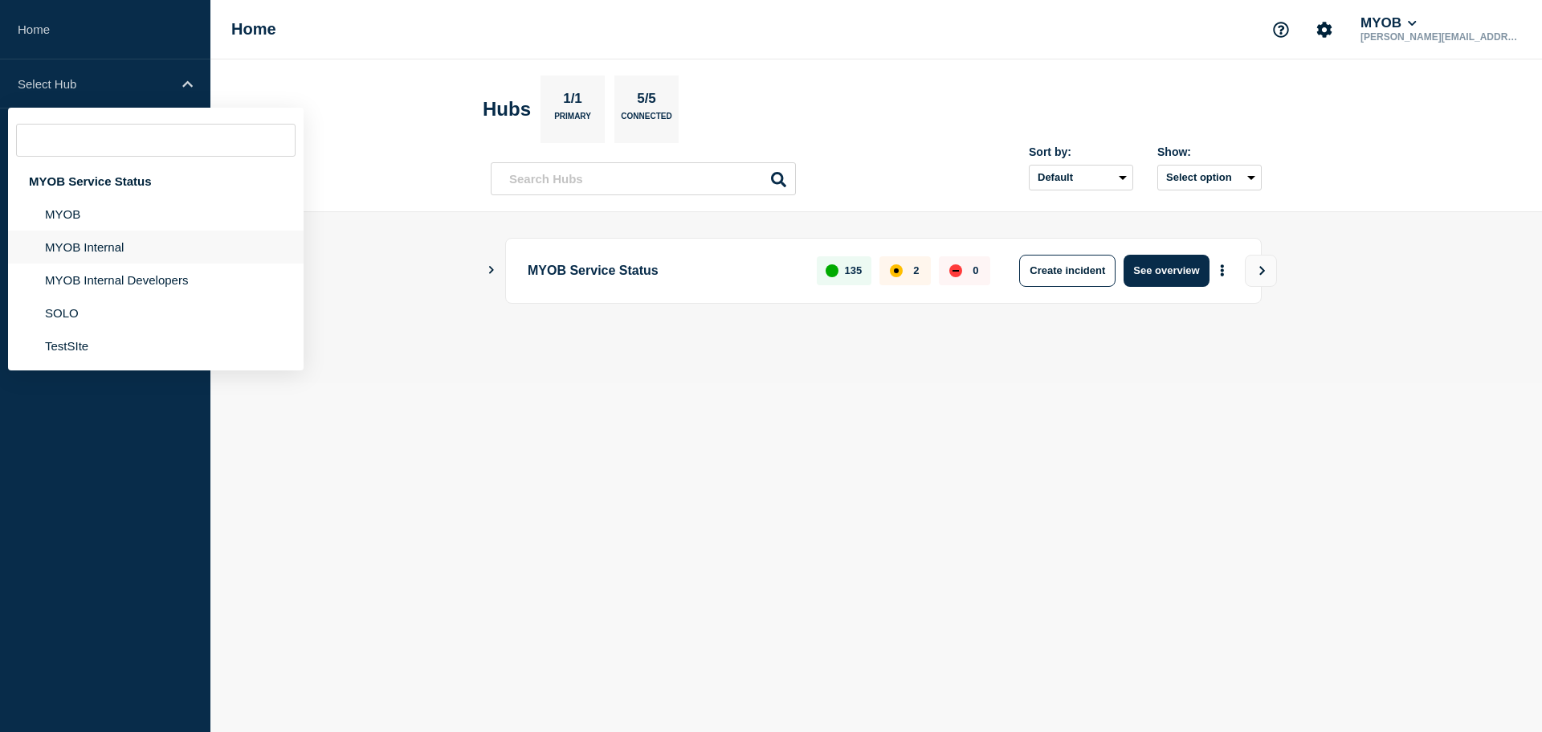
click at [104, 243] on li "MYOB Internal" at bounding box center [156, 247] width 296 height 33
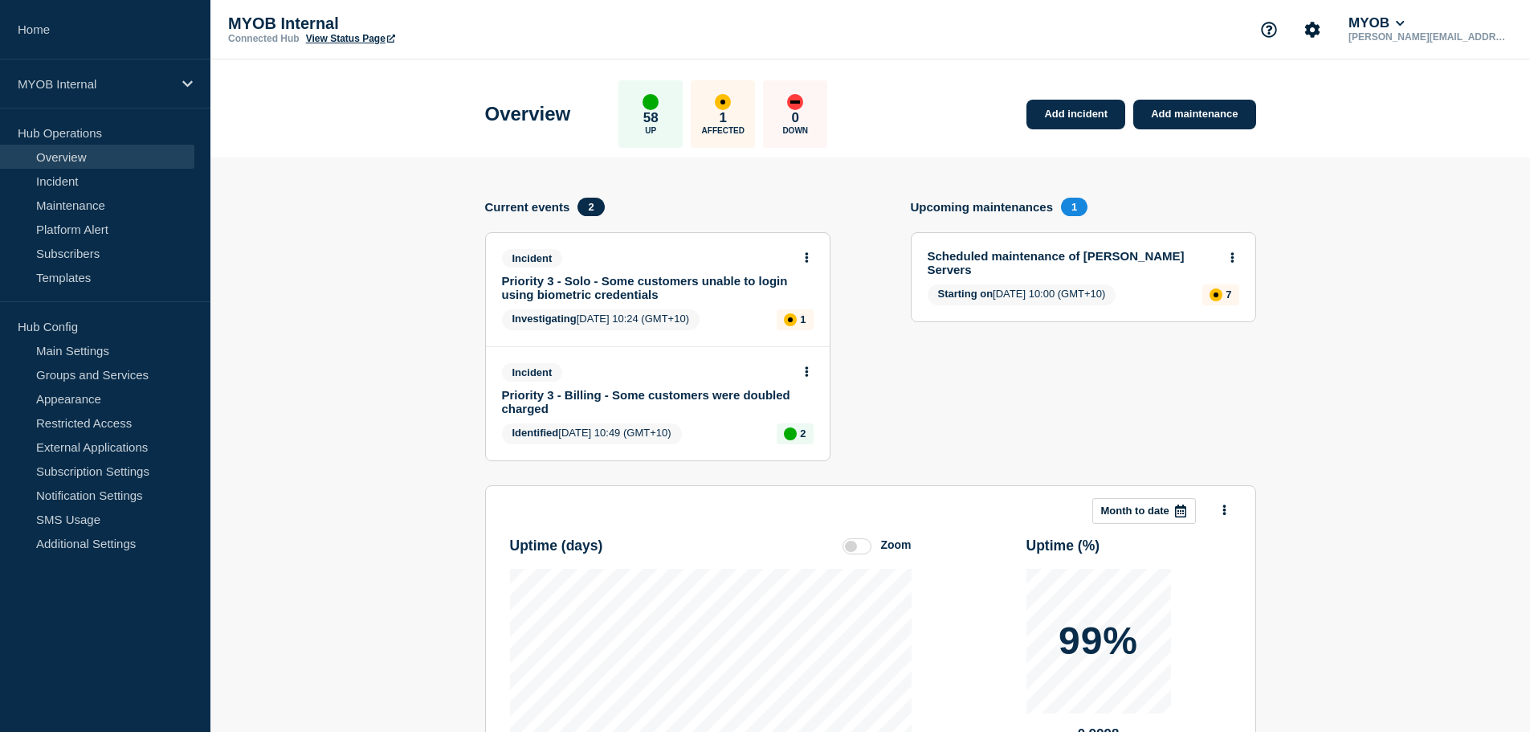
click at [586, 288] on link "Priority 3 - Solo - Some customers unable to login using biometric credentials" at bounding box center [647, 287] width 290 height 27
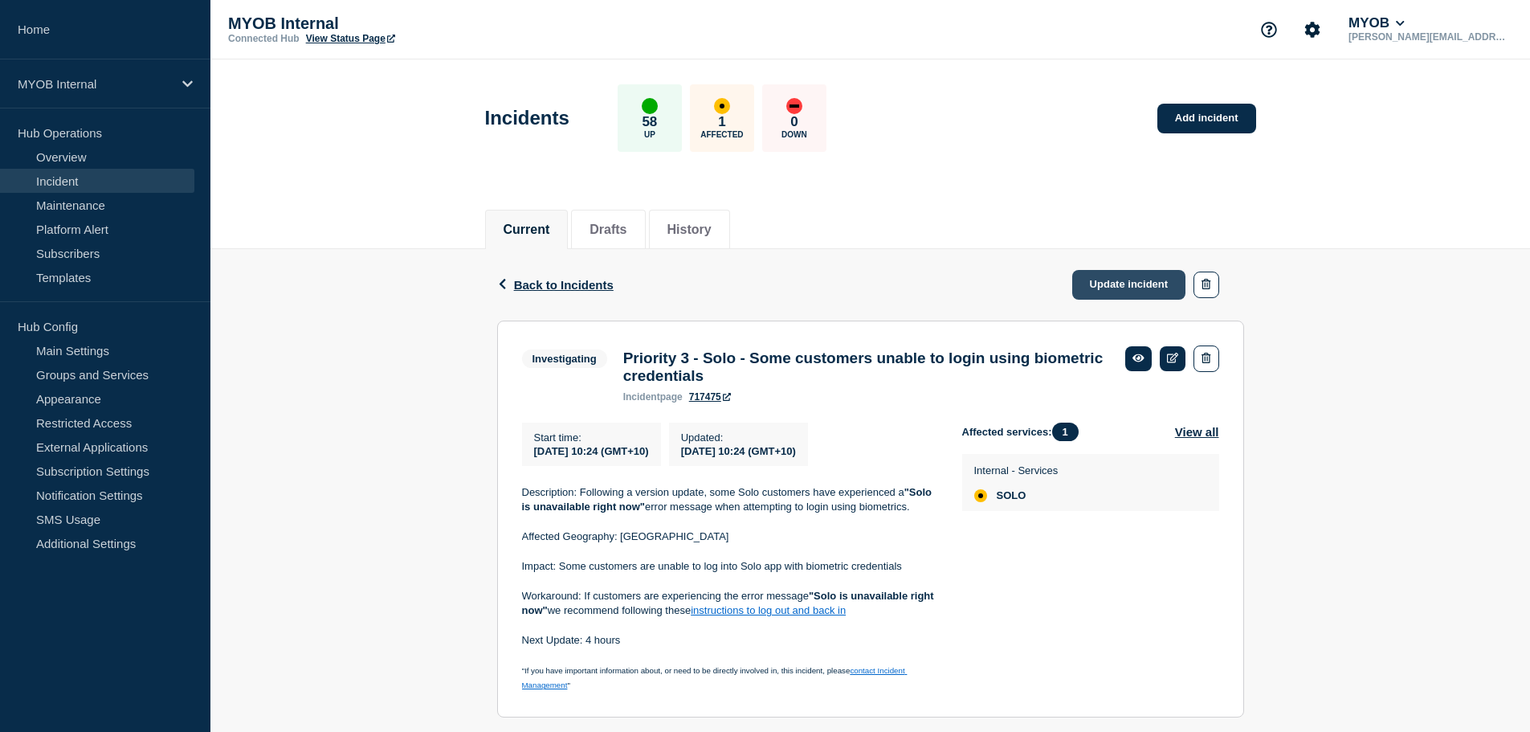
click at [1127, 286] on link "Update incident" at bounding box center [1129, 285] width 114 height 30
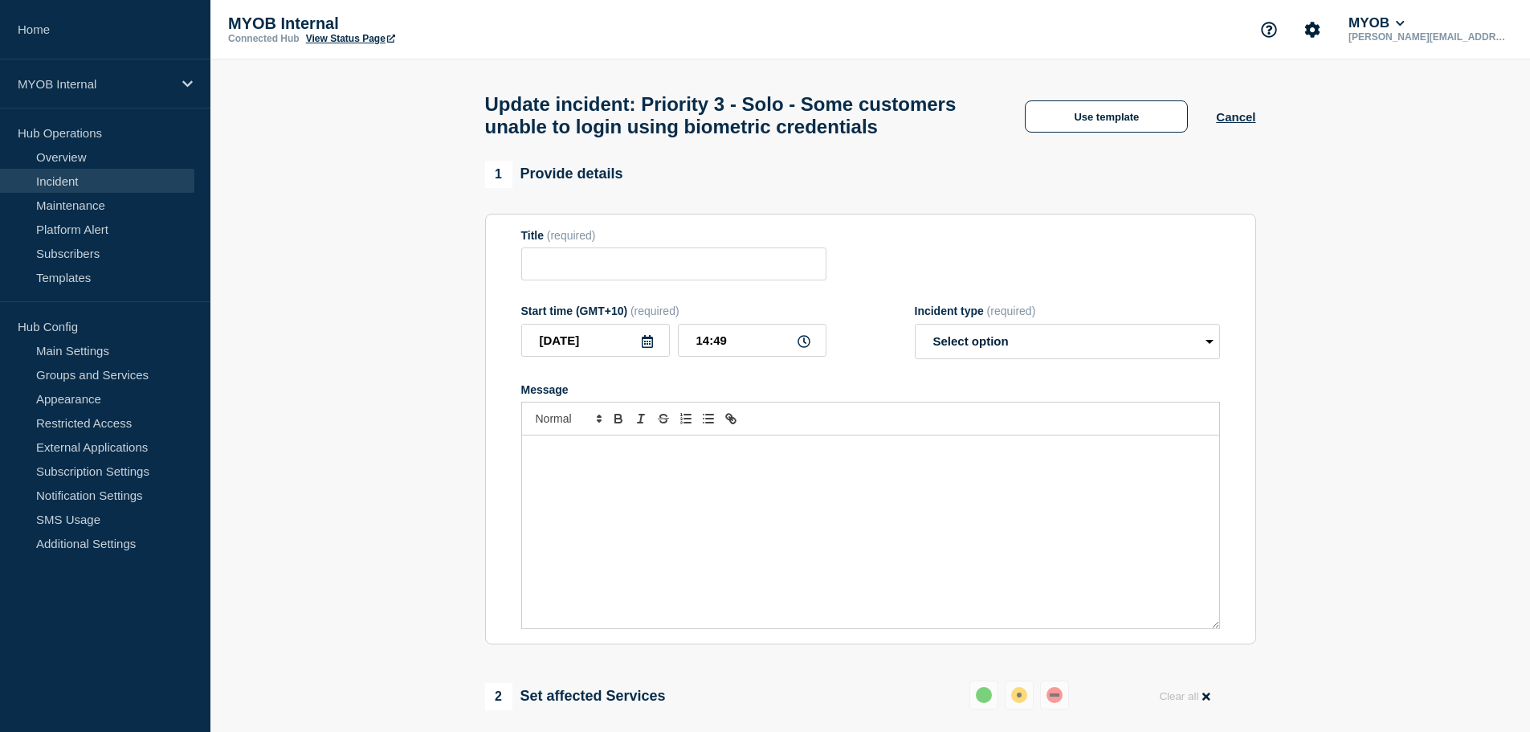
type input "Priority 3 - Solo - Some customers unable to login using biometric credentials"
click at [1080, 128] on button "Use template" at bounding box center [1106, 116] width 163 height 32
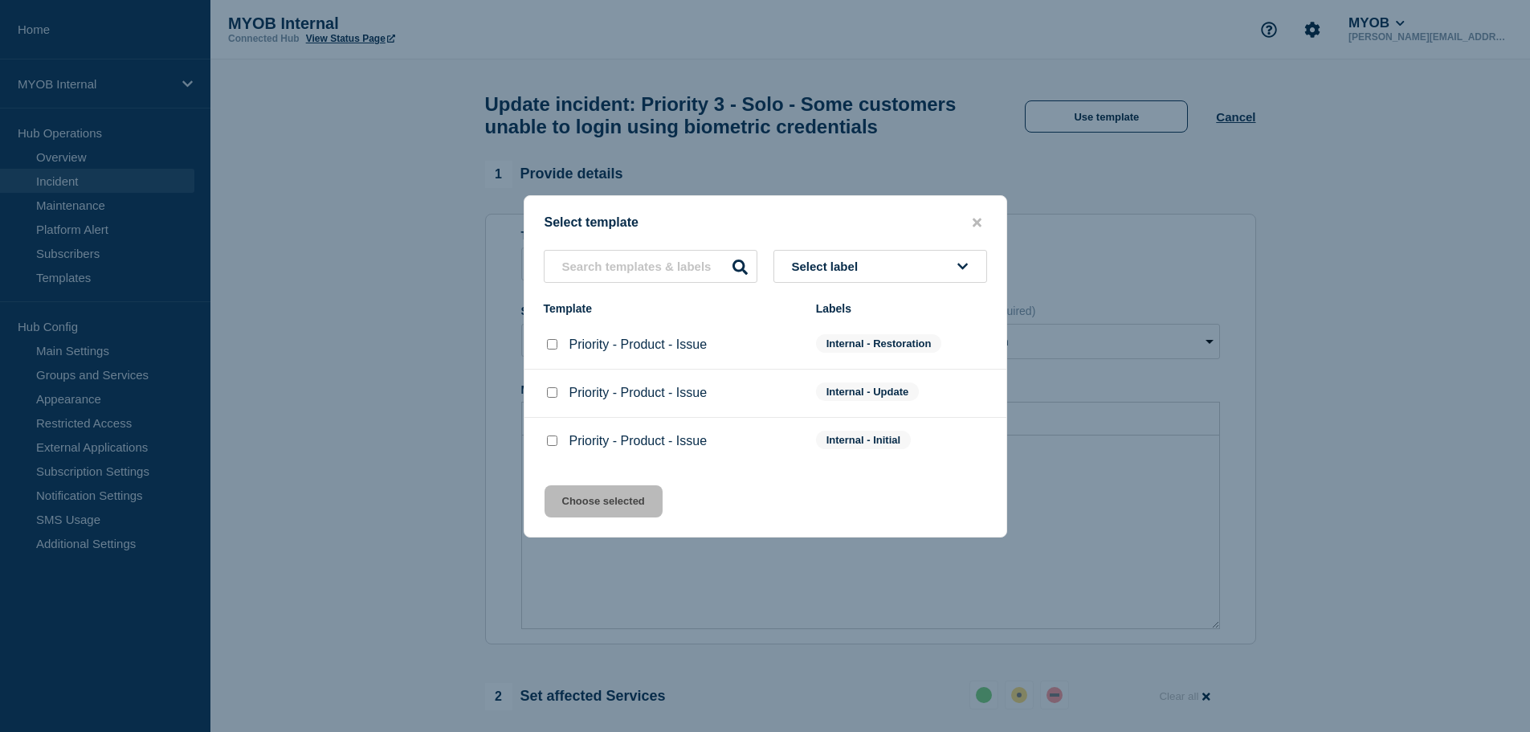
click at [552, 396] on input "Priority - Product - Issue checkbox" at bounding box center [552, 392] width 10 height 10
checkbox input "true"
click at [614, 504] on button "Choose selected" at bounding box center [604, 501] width 118 height 32
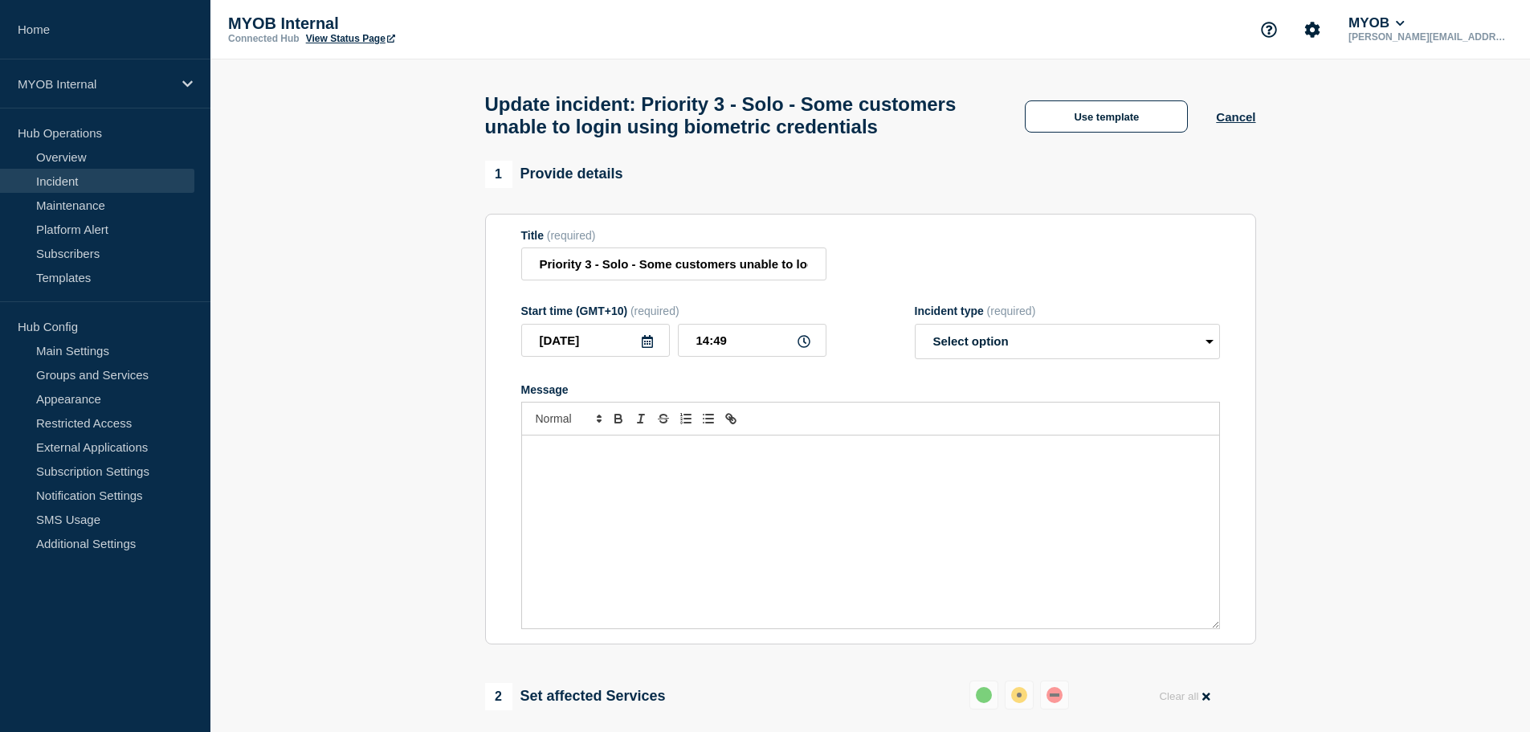
select select "identified"
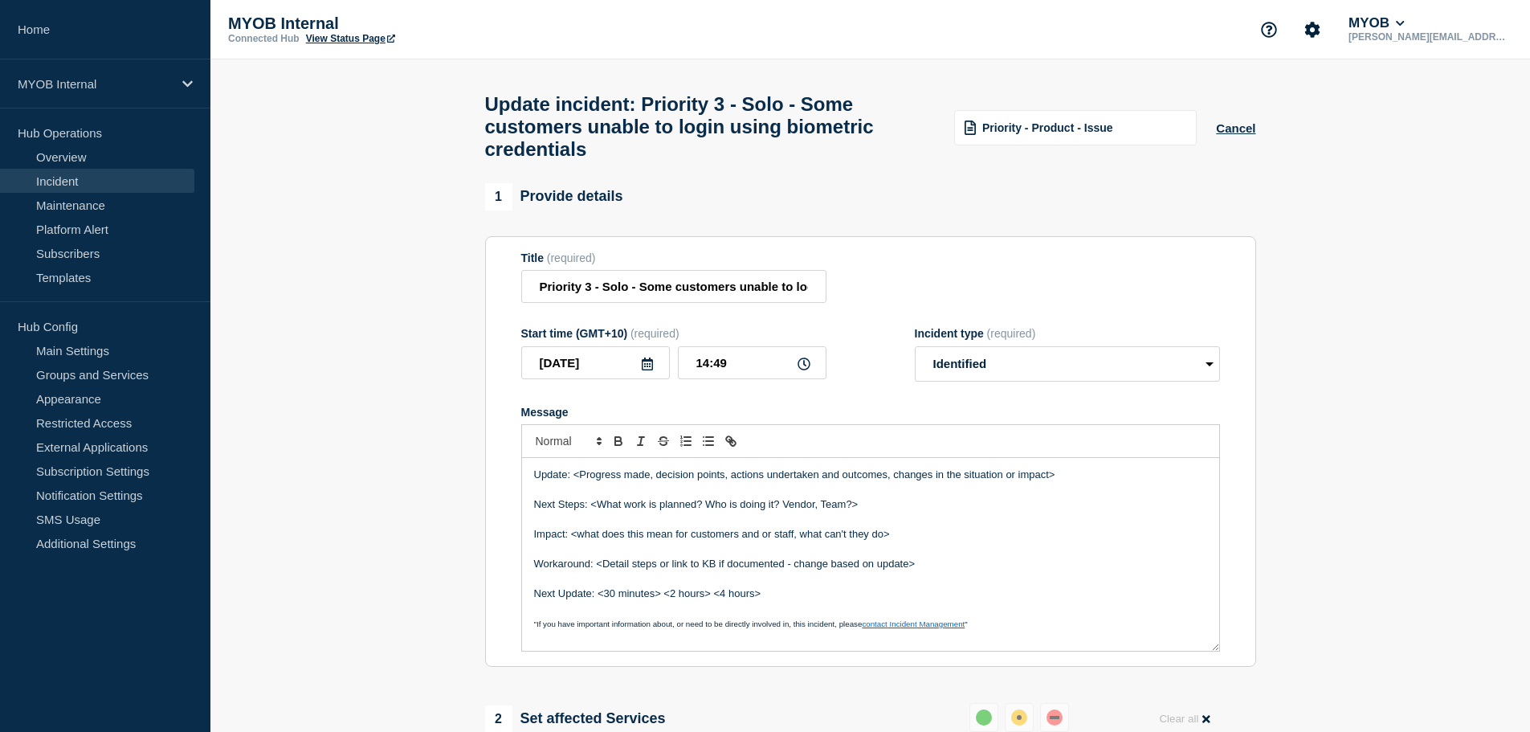
click at [804, 497] on p "Message" at bounding box center [870, 490] width 673 height 14
drag, startPoint x: 1084, startPoint y: 485, endPoint x: 574, endPoint y: 489, distance: 509.3
click at [574, 482] on p "Update: <Progress made, decision points, actions undertaken and outcomes, chang…" at bounding box center [870, 475] width 673 height 14
drag, startPoint x: 584, startPoint y: 492, endPoint x: 864, endPoint y: 513, distance: 280.3
click at [854, 512] on p "Next Steps: <What work is planned? Who is doing it? Vendor, Team?>" at bounding box center [870, 504] width 673 height 14
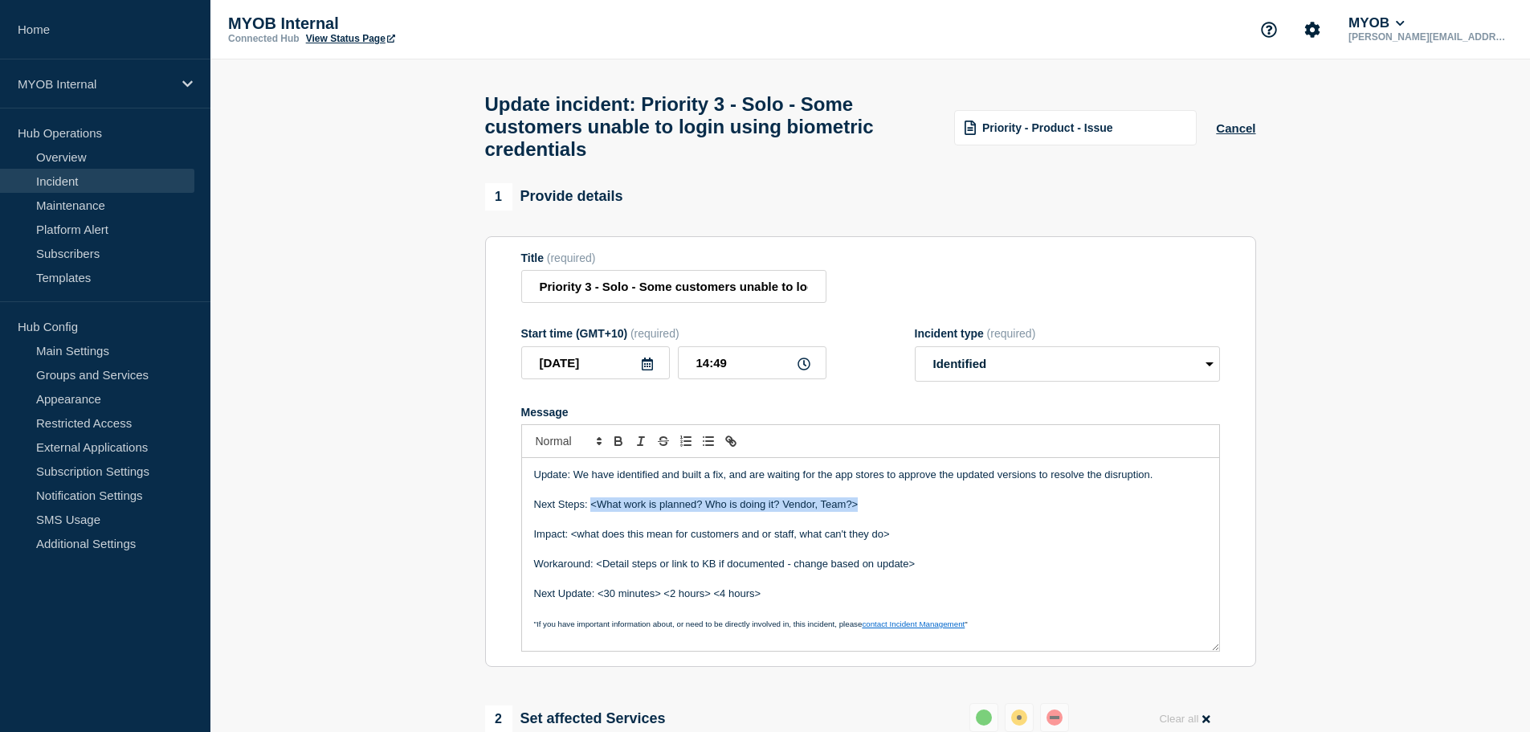
drag, startPoint x: 881, startPoint y: 517, endPoint x: 615, endPoint y: 516, distance: 266.7
click at [593, 512] on p "Next Steps: <What work is planned? Who is doing it? Vendor, Team?>" at bounding box center [870, 504] width 673 height 14
click at [610, 512] on p "Next Steps:" at bounding box center [870, 504] width 673 height 14
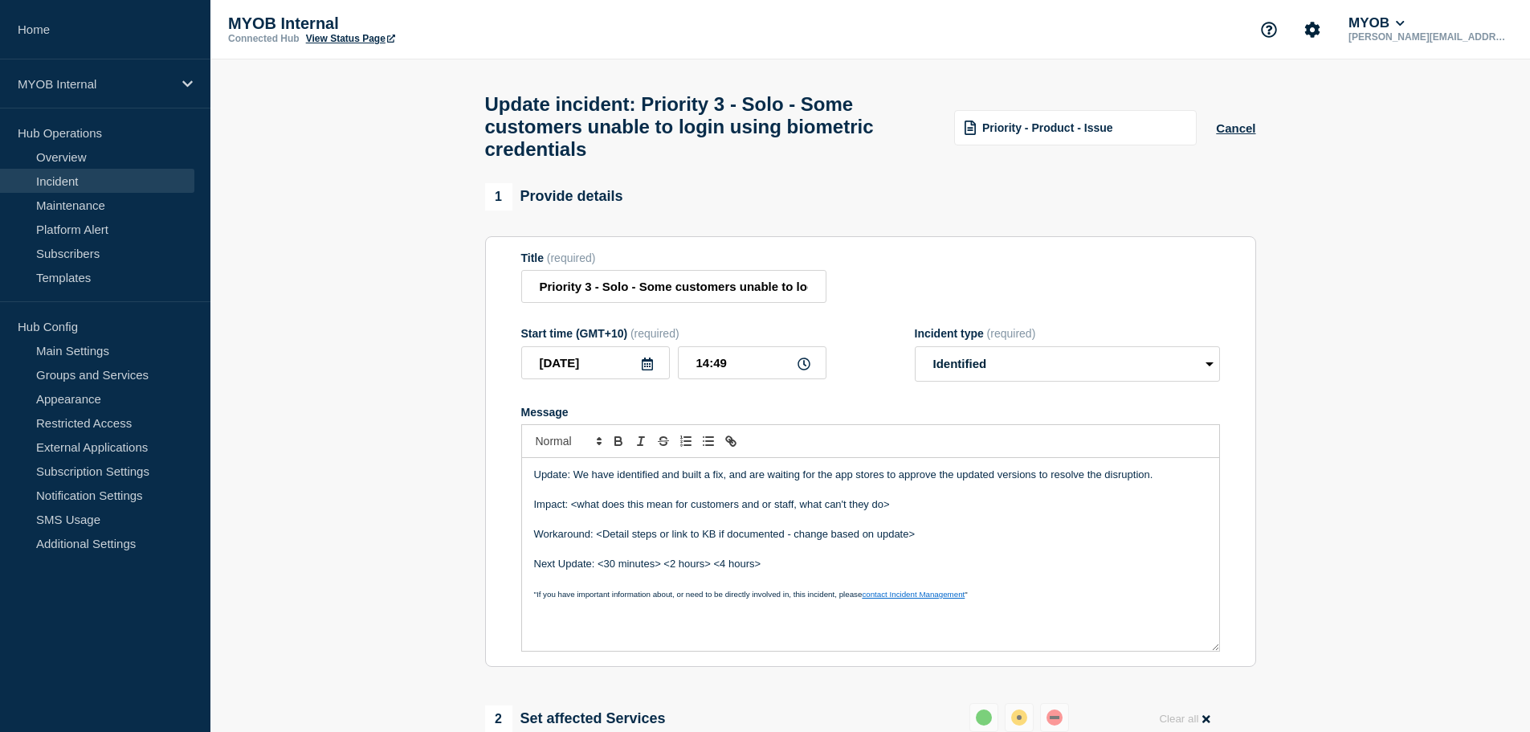
drag, startPoint x: 906, startPoint y: 515, endPoint x: 917, endPoint y: 510, distance: 11.5
click at [907, 512] on p "Impact: <what does this mean for customers and or staff, what can't they do>" at bounding box center [870, 504] width 673 height 14
